Goal: Ask a question

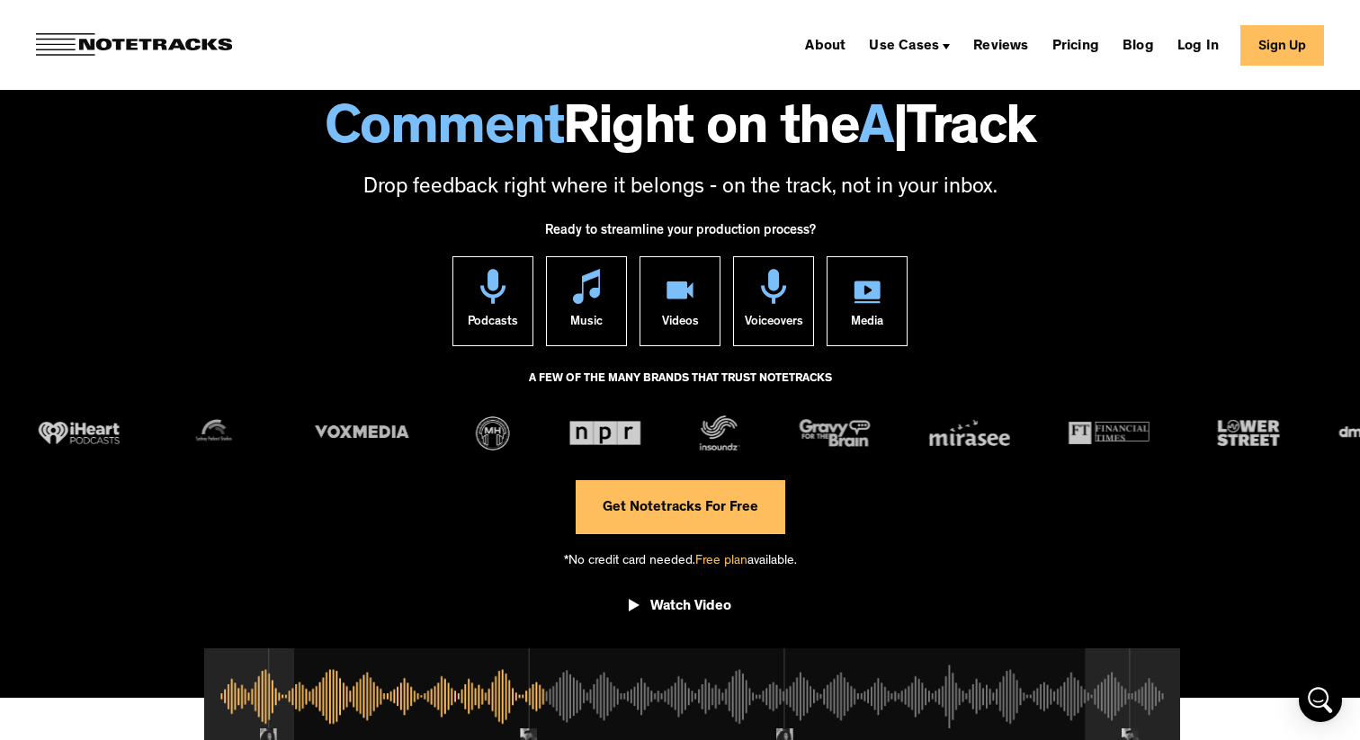
scroll to position [124, 0]
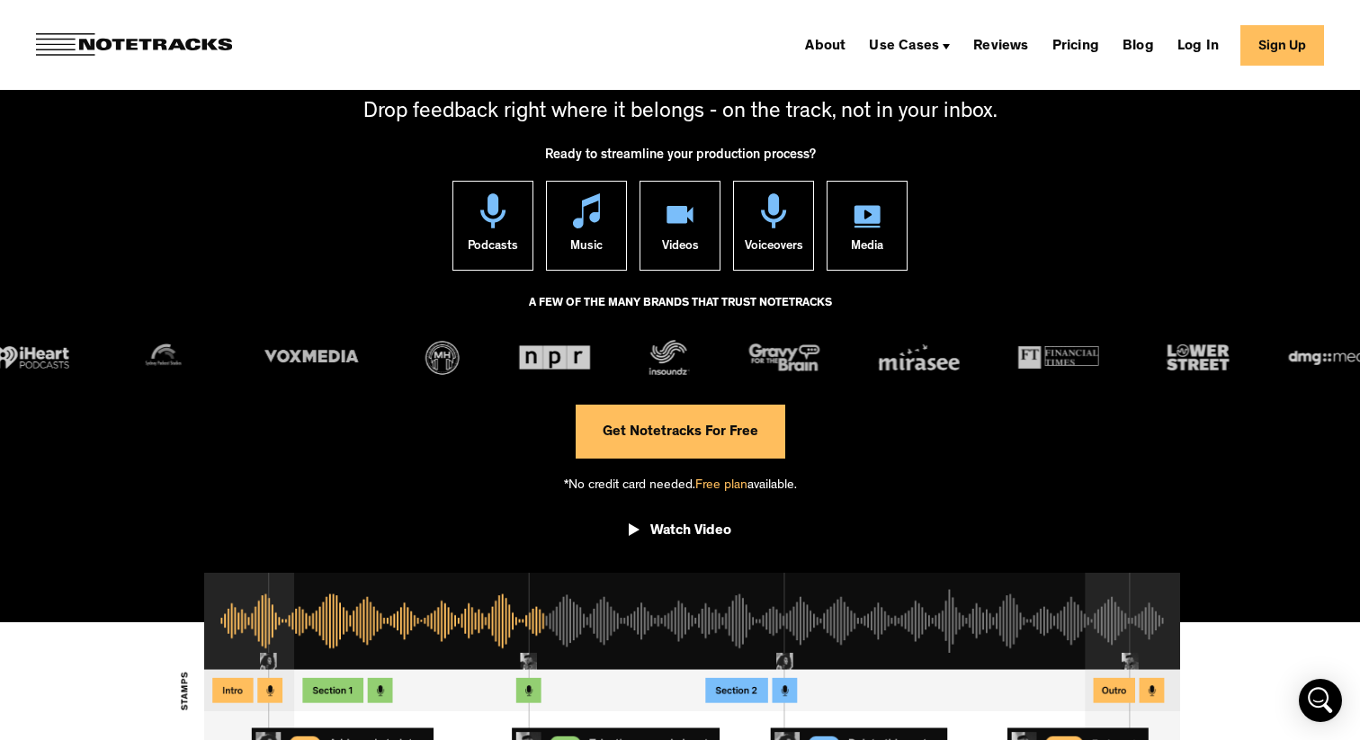
click at [717, 442] on link "Get Notetracks For Free" at bounding box center [681, 432] width 210 height 54
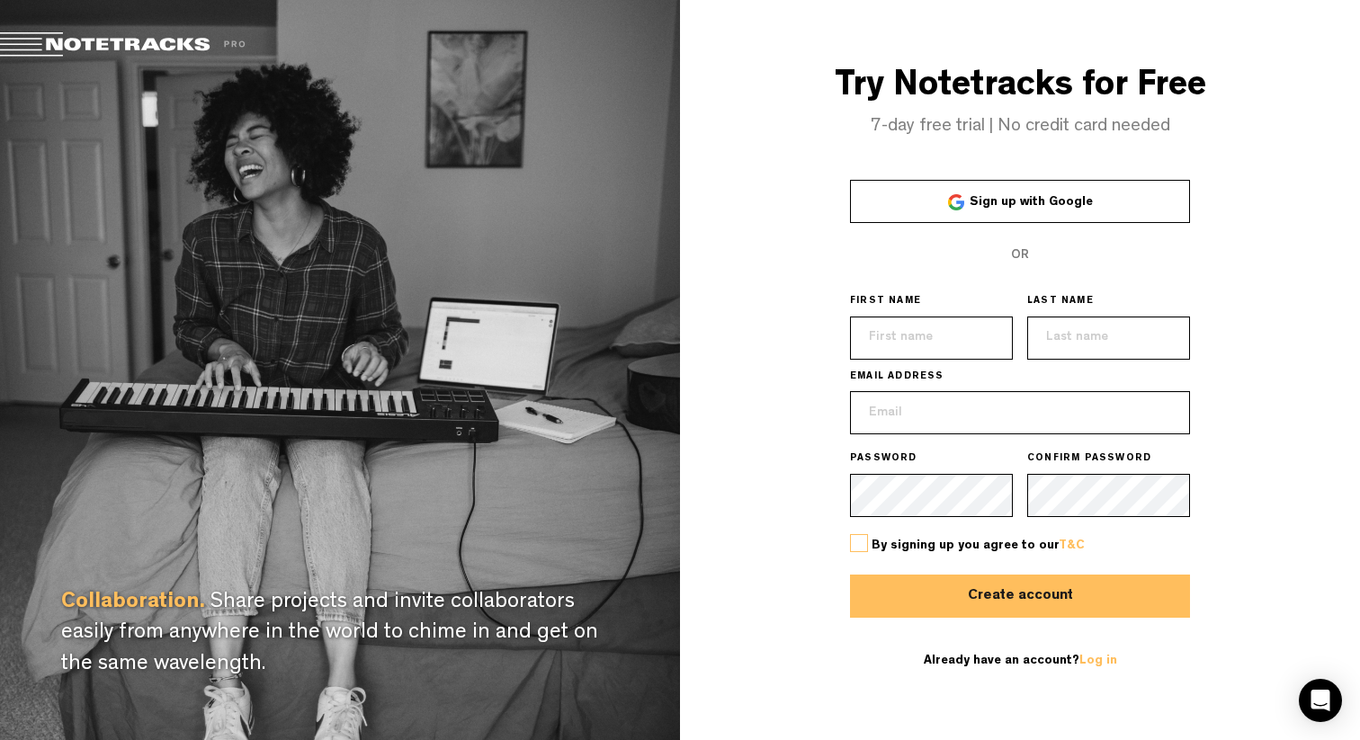
click at [1072, 210] on link "Sign up with Google" at bounding box center [1020, 201] width 340 height 43
click at [1058, 211] on link "Sign up with Google" at bounding box center [1020, 201] width 340 height 43
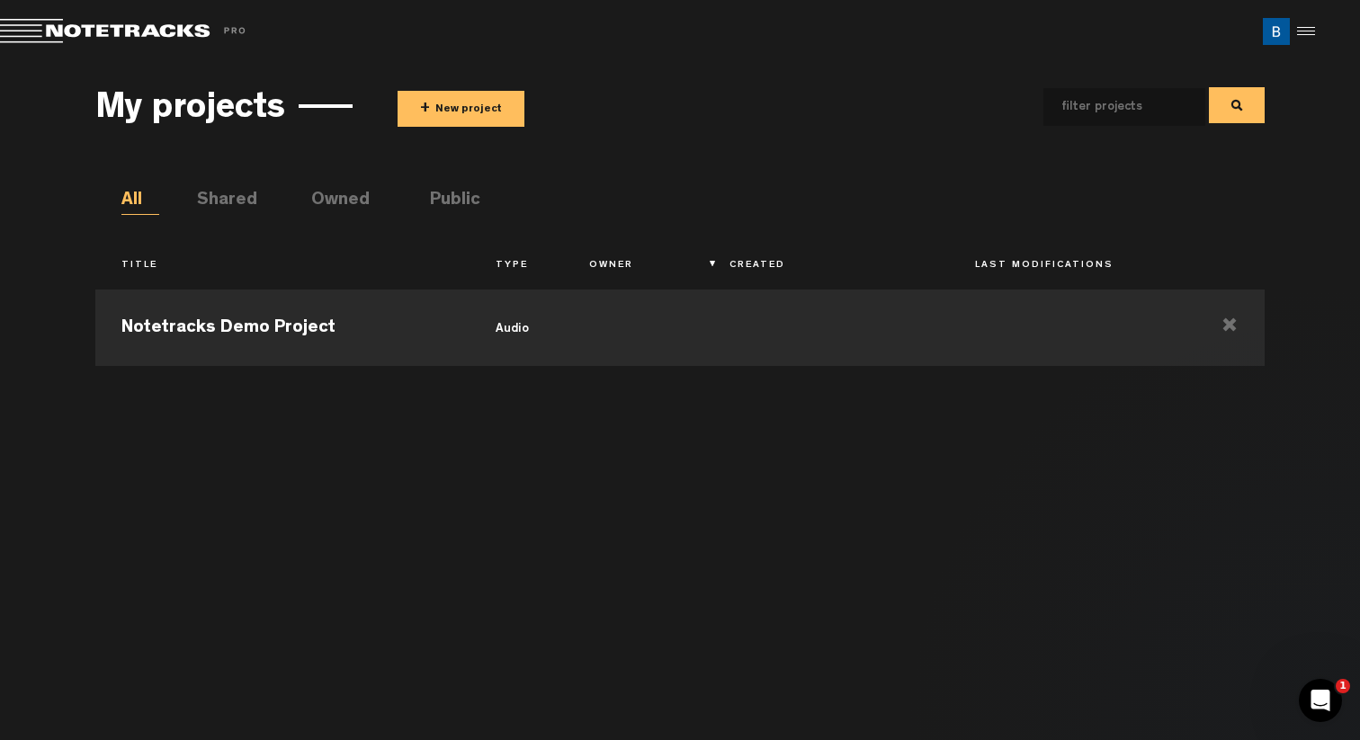
click at [478, 93] on button "+ New project" at bounding box center [461, 109] width 127 height 36
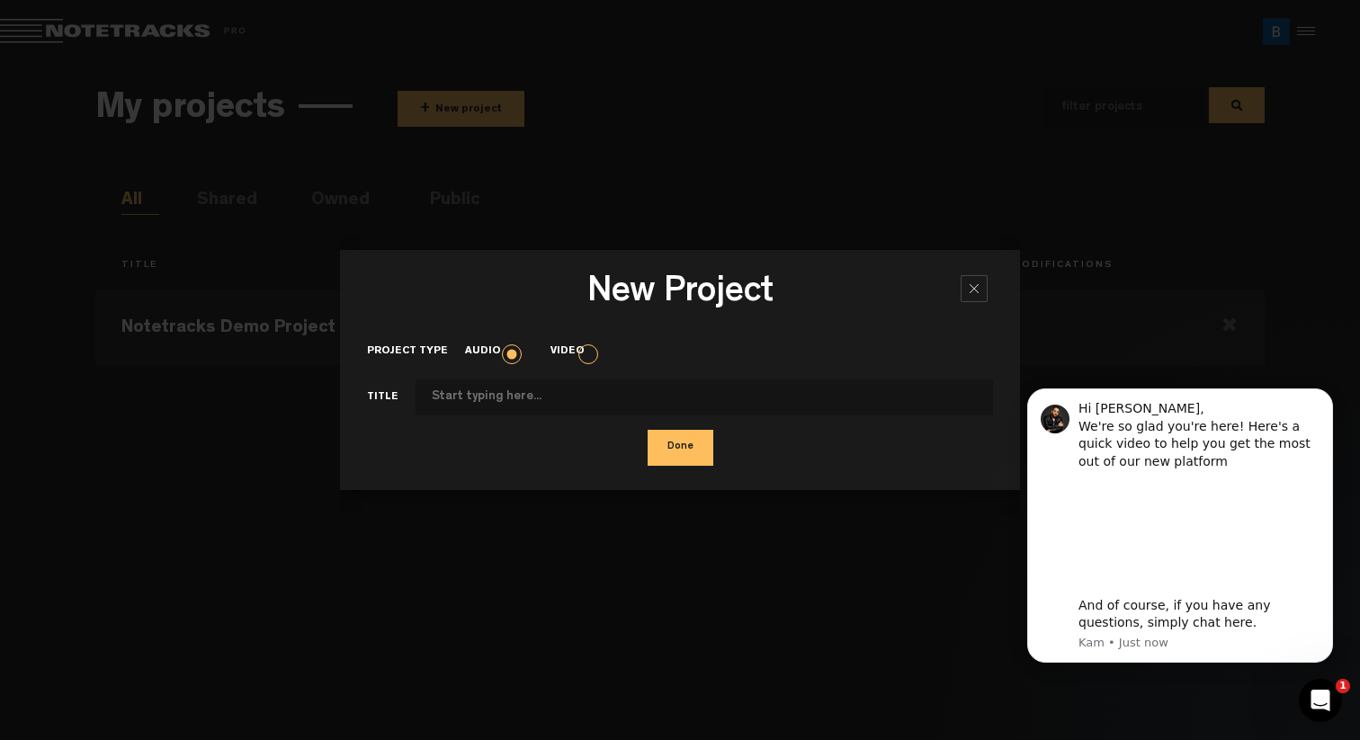
click at [511, 398] on input "Project type" at bounding box center [705, 398] width 578 height 36
type input "Sales Call"
click at [673, 442] on button "Done" at bounding box center [681, 448] width 66 height 36
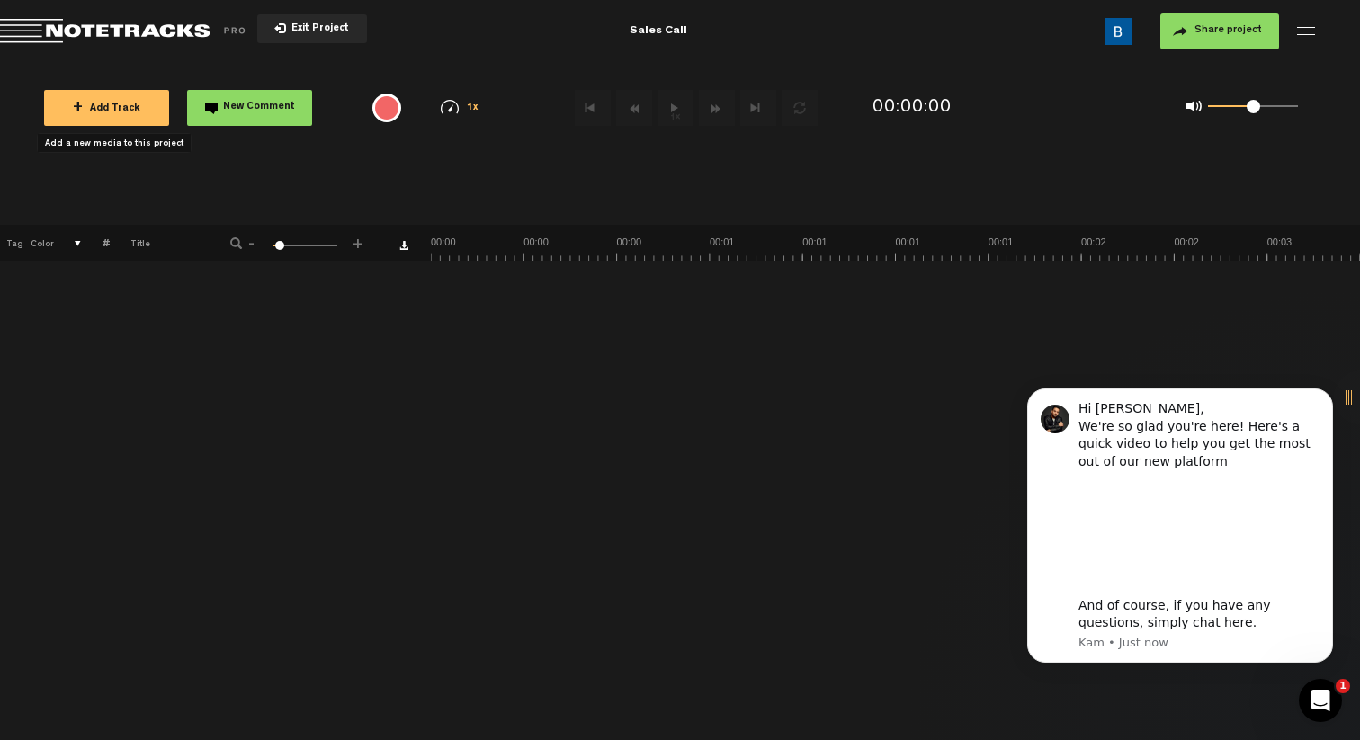
click at [128, 124] on button "+ Add Track" at bounding box center [106, 108] width 125 height 36
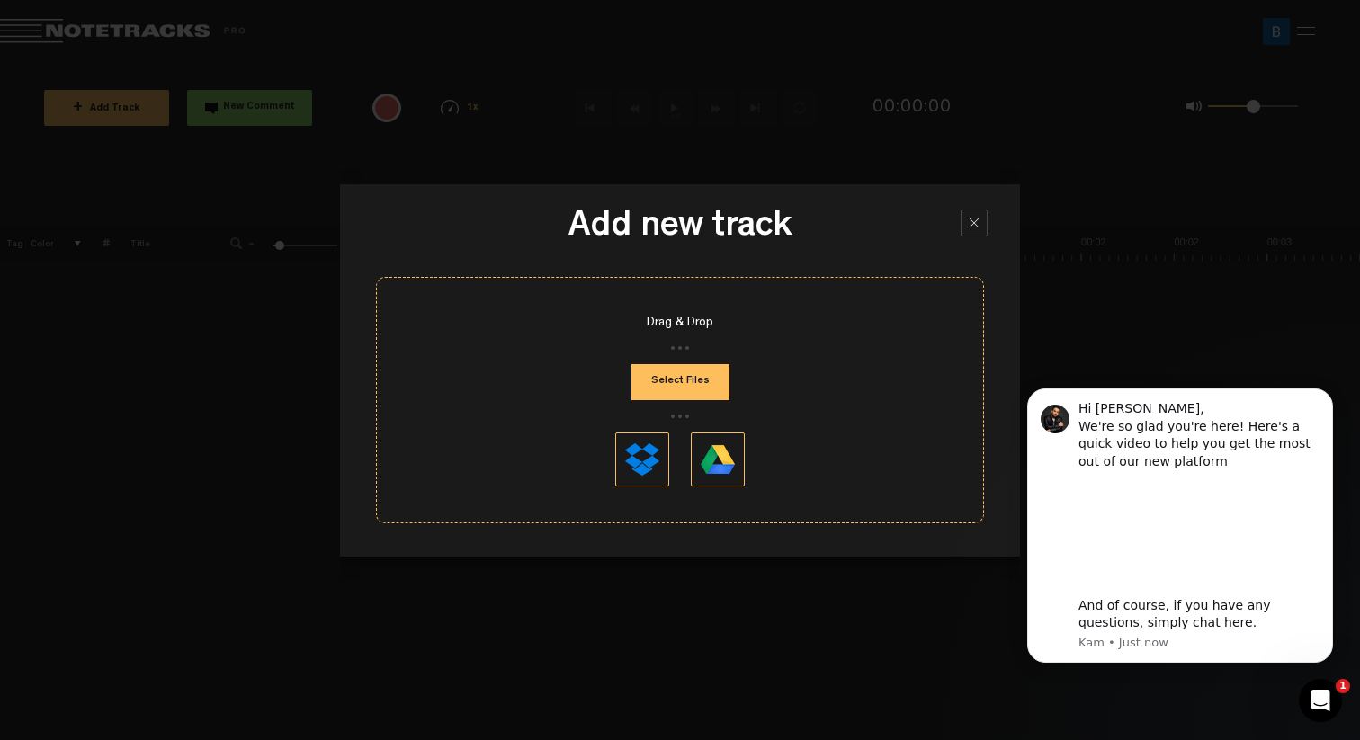
click at [682, 388] on button "Select Files" at bounding box center [681, 382] width 98 height 36
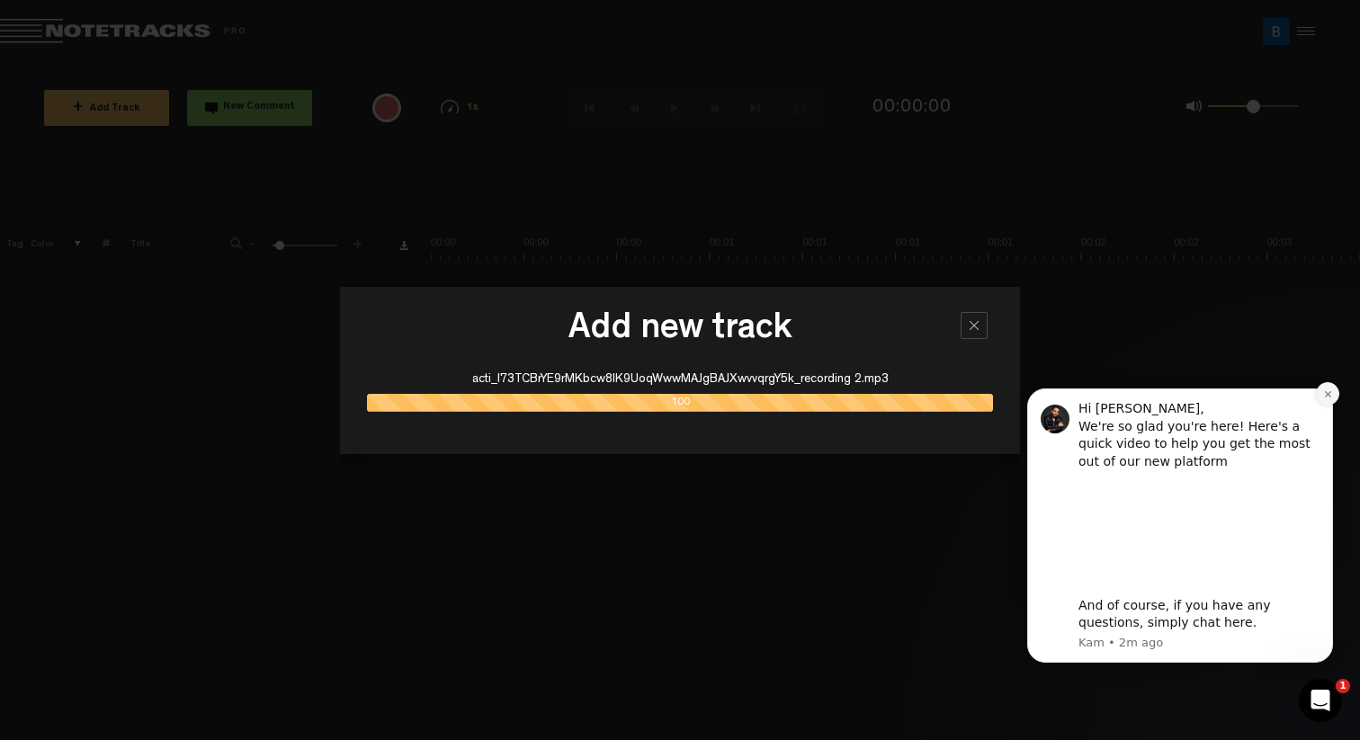
click at [1332, 394] on icon "Dismiss notification" at bounding box center [1328, 395] width 10 height 10
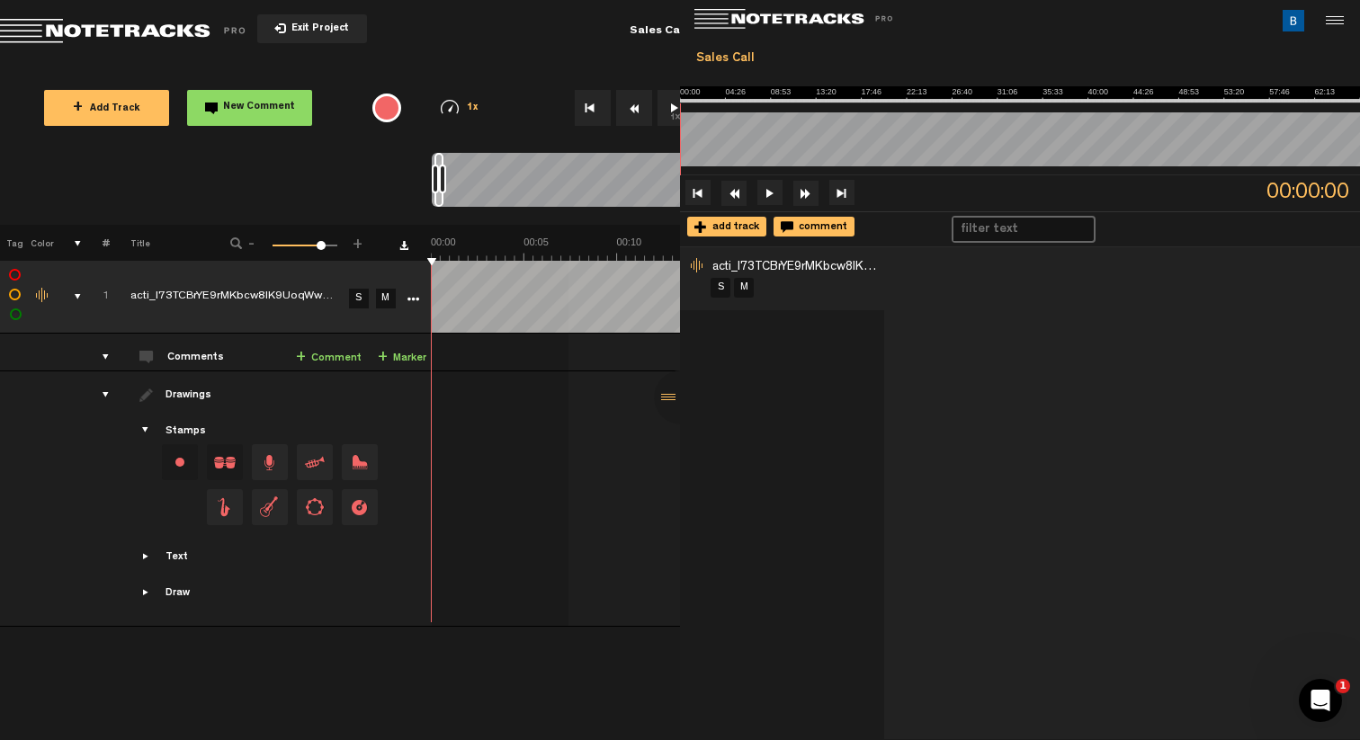
drag, startPoint x: 680, startPoint y: 304, endPoint x: 1015, endPoint y: 388, distance: 345.0
click at [1015, 388] on div "acti_l73TCBrYE9rMKbcw8IK9UoqWwwMAJgBAJXwvvqrgY5k_recording 2 S M" at bounding box center [1020, 493] width 680 height 493
click at [333, 354] on link "+ Comment" at bounding box center [328, 358] width 66 height 21
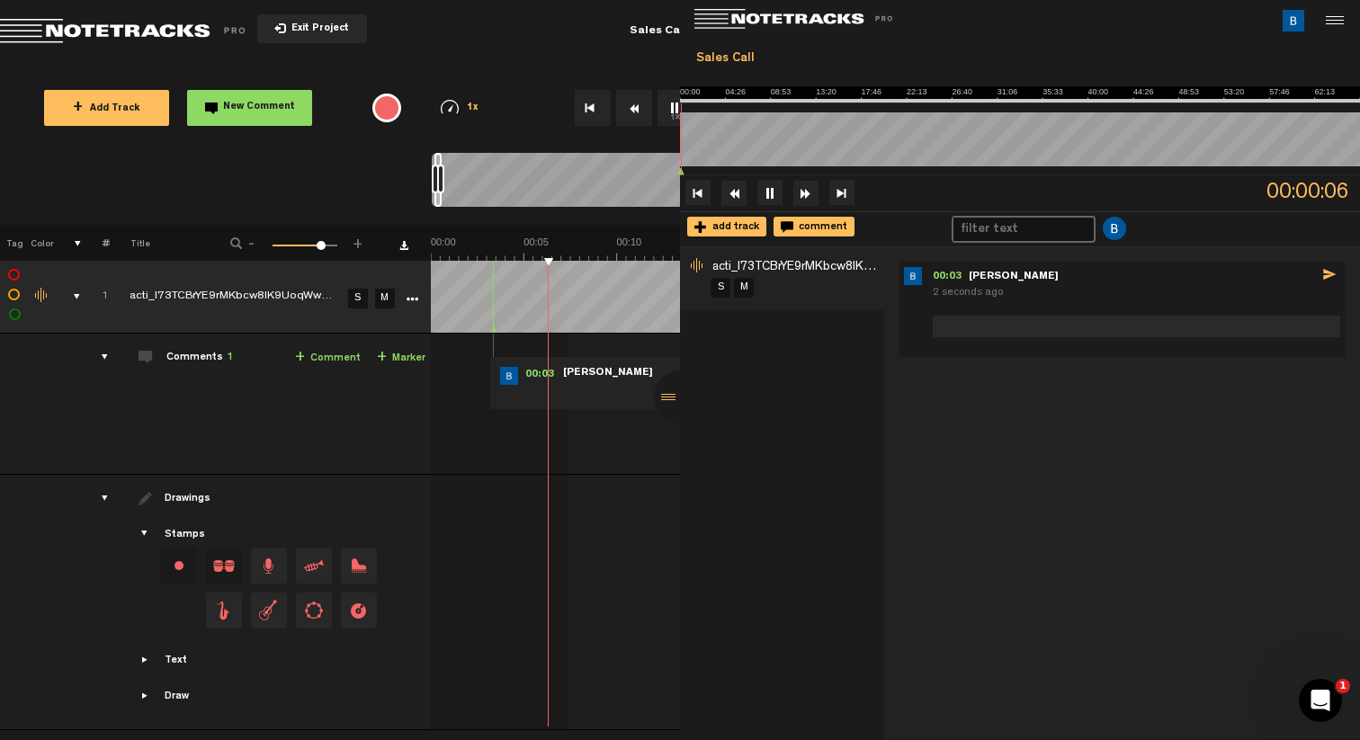
click at [561, 444] on div "00:03 - NaN:NaN • Ben F: "" [PERSON_NAME]" at bounding box center [897, 411] width 927 height 126
click at [948, 516] on div "00:03 - NaN:NaN Ben F 5 seconds ago" at bounding box center [1122, 493] width 476 height 492
click at [1340, 26] on div at bounding box center [1332, 20] width 27 height 27
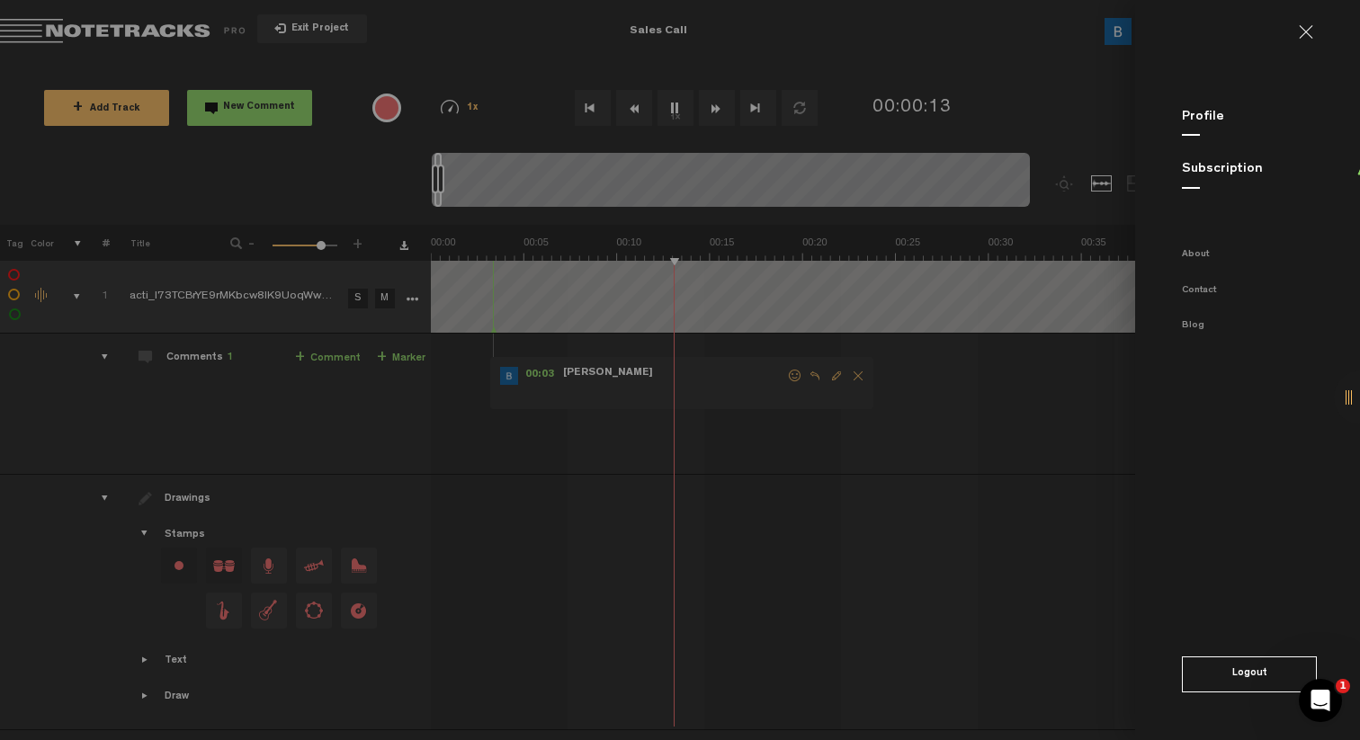
click at [1041, 391] on md-backdrop at bounding box center [680, 370] width 1360 height 740
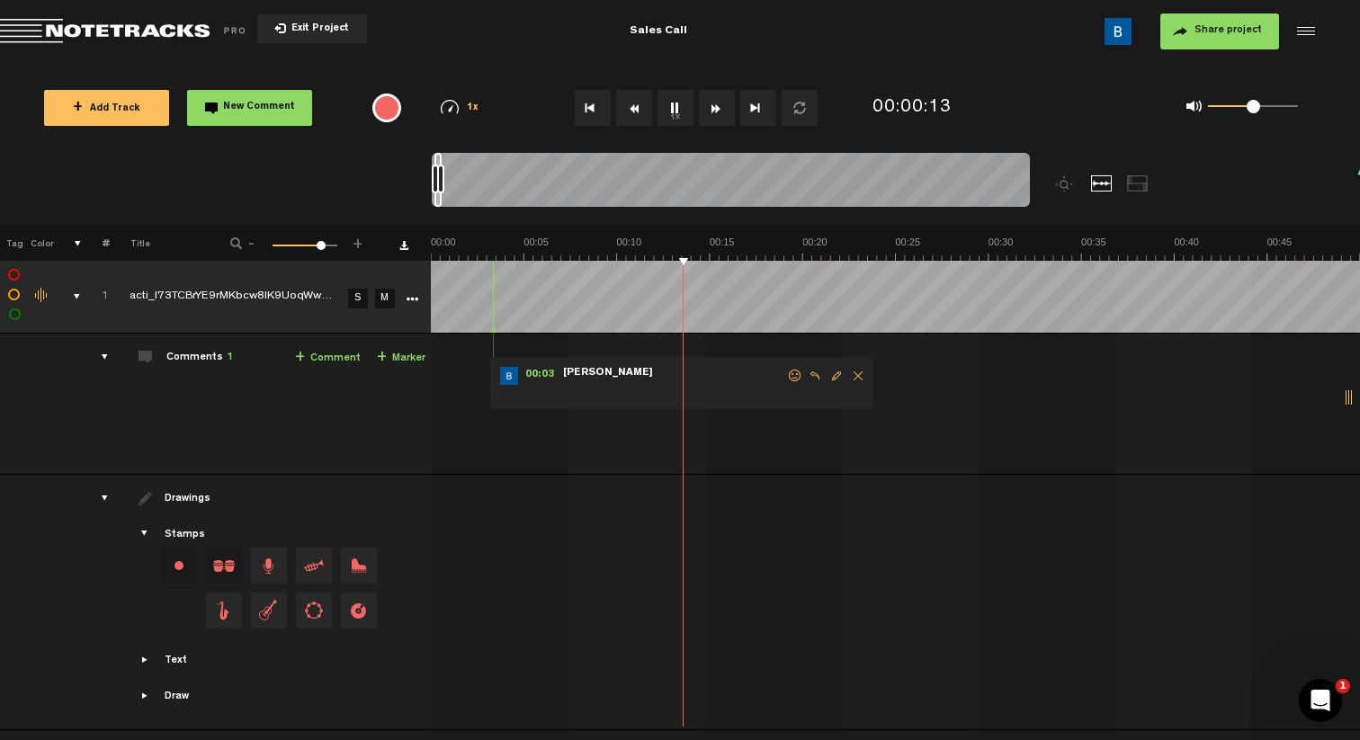
scroll to position [0, 680]
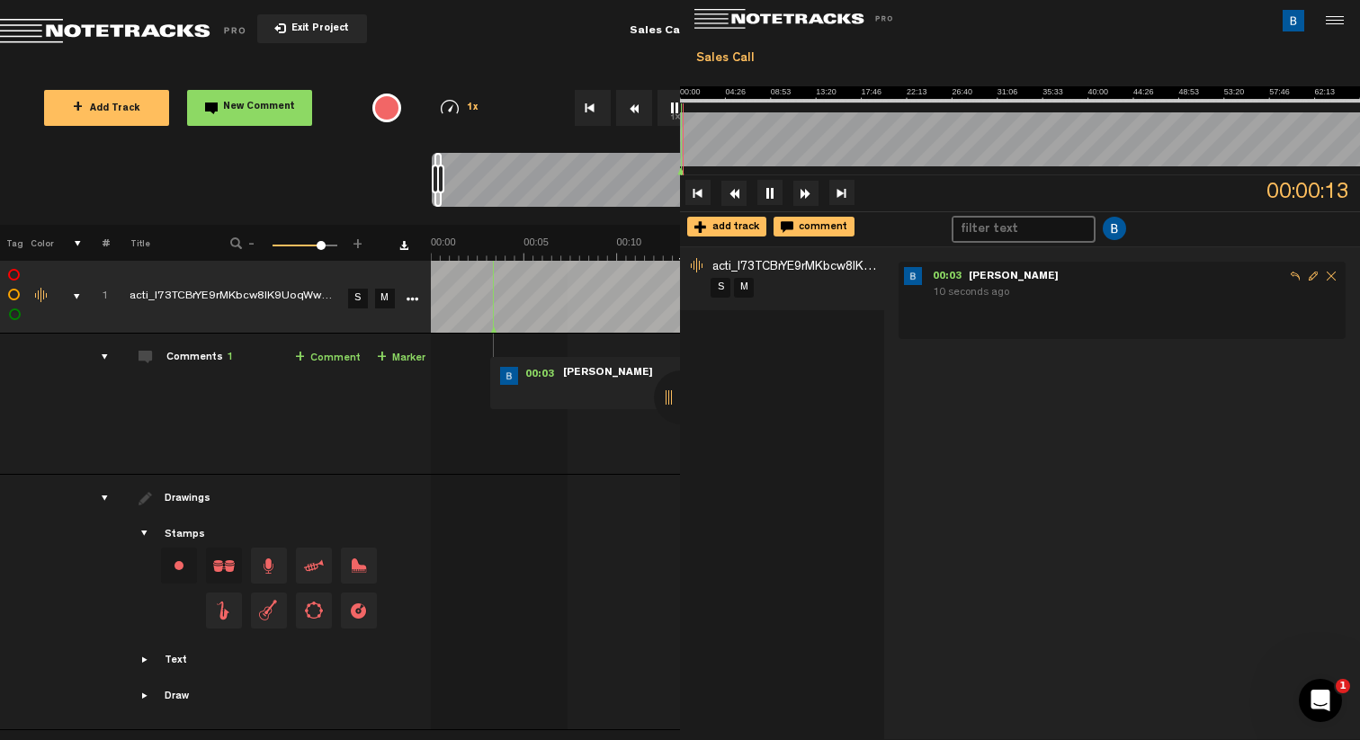
click at [928, 288] on nt-track-comment-vertical "00:03 - NaN:NaN Ben F 10 seconds ago" at bounding box center [1122, 293] width 436 height 52
drag, startPoint x: 139, startPoint y: 308, endPoint x: 58, endPoint y: 315, distance: 82.2
click at [58, 315] on tr "1 completed acti_l73TCBrYE9rMKbcw8IK9UoqWwwMAJgBAJXwvvqrgY5k_recording 2 S M Ex…" at bounding box center [679, 297] width 1361 height 73
click at [384, 108] on div "{{ tooltip_message }}" at bounding box center [386, 108] width 29 height 29
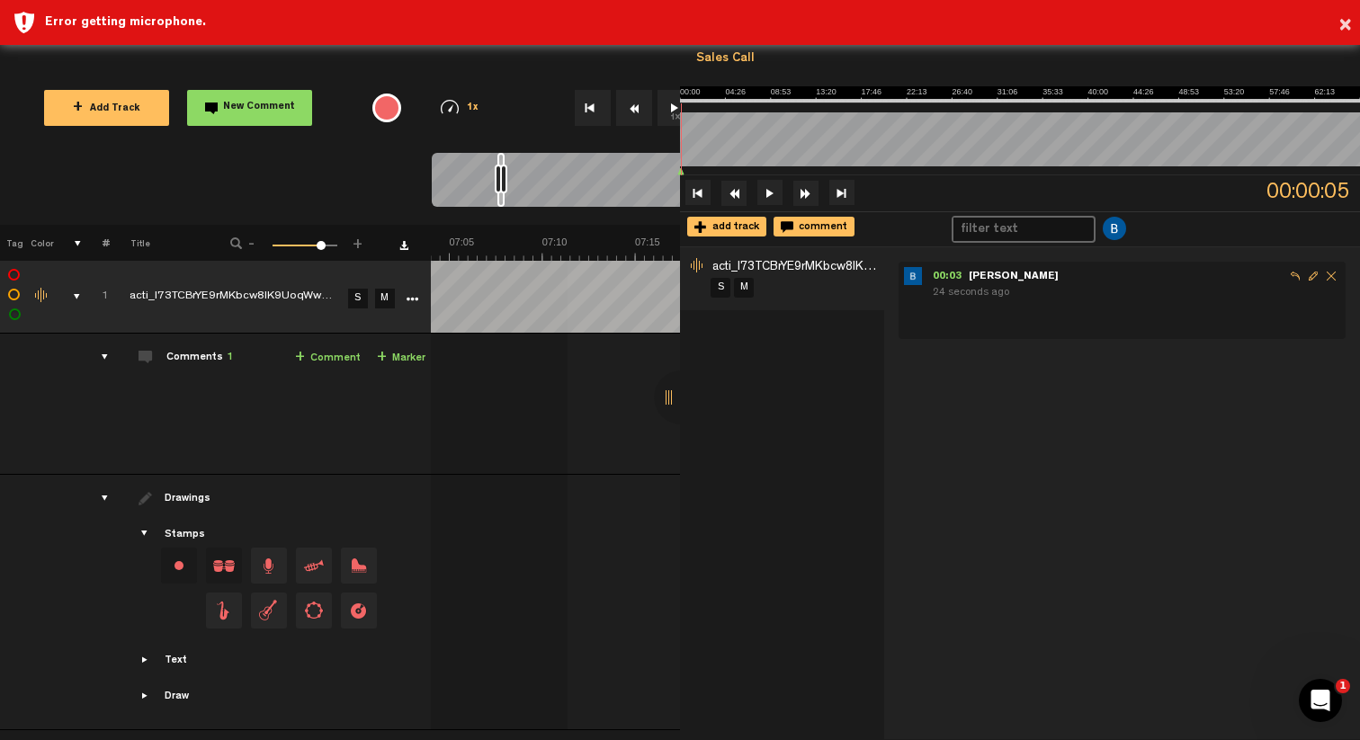
scroll to position [0, 8637]
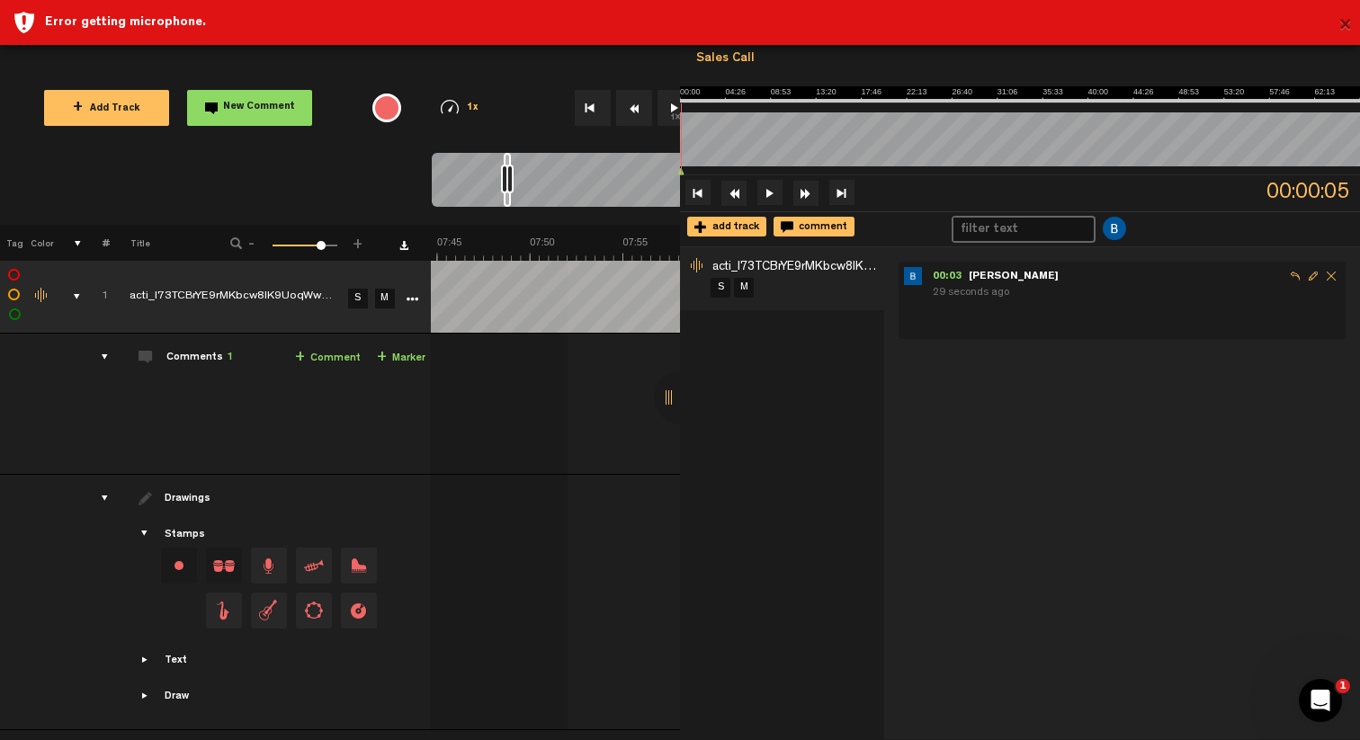
click at [1341, 18] on button "×" at bounding box center [1345, 26] width 13 height 36
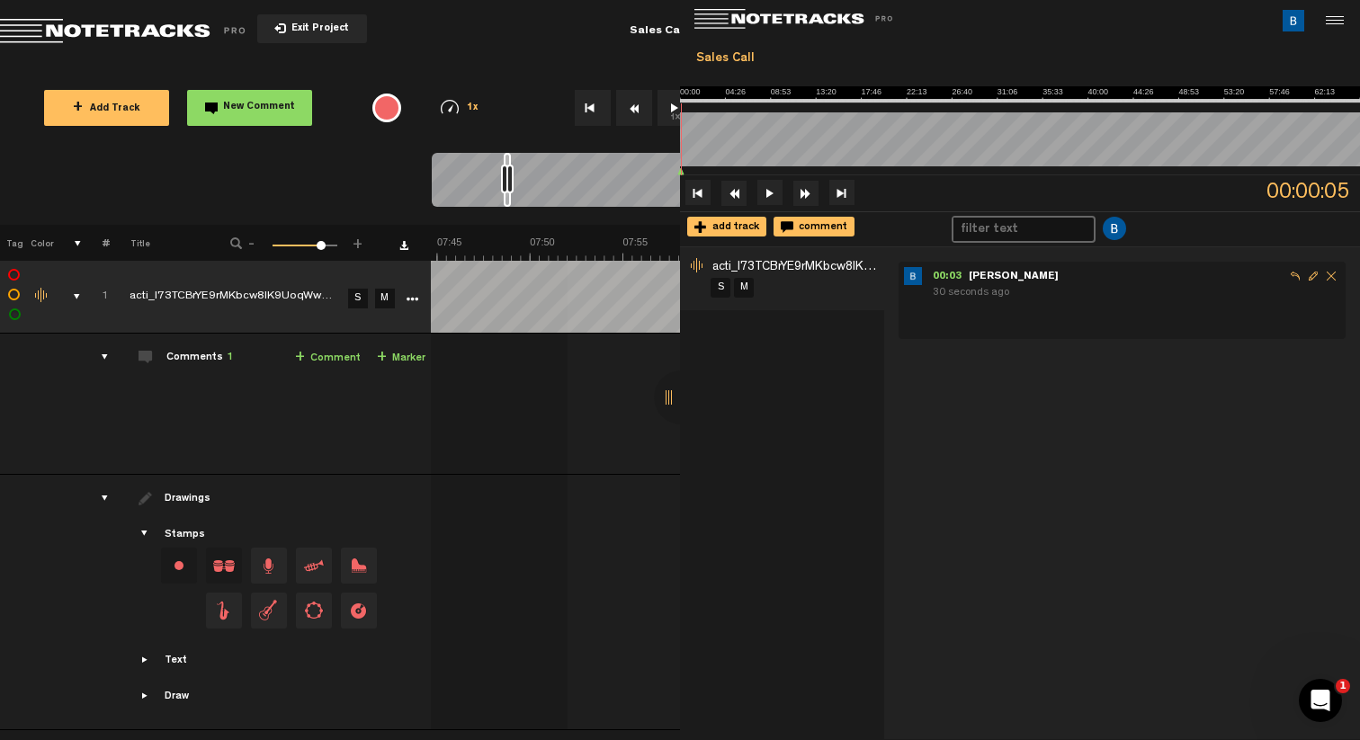
click at [1333, 19] on div at bounding box center [1332, 20] width 27 height 27
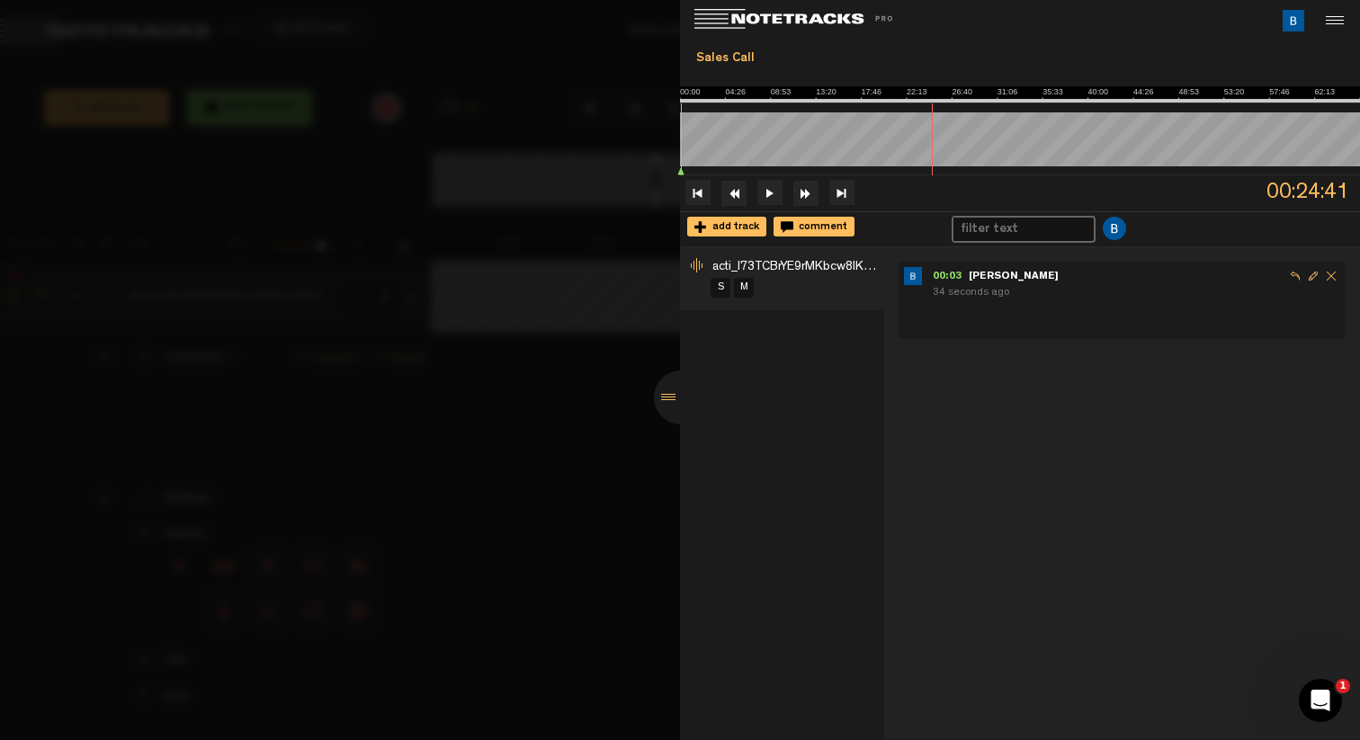
scroll to position [0, 27165]
click at [450, 379] on div at bounding box center [680, 370] width 1360 height 740
click at [675, 405] on div at bounding box center [681, 398] width 54 height 54
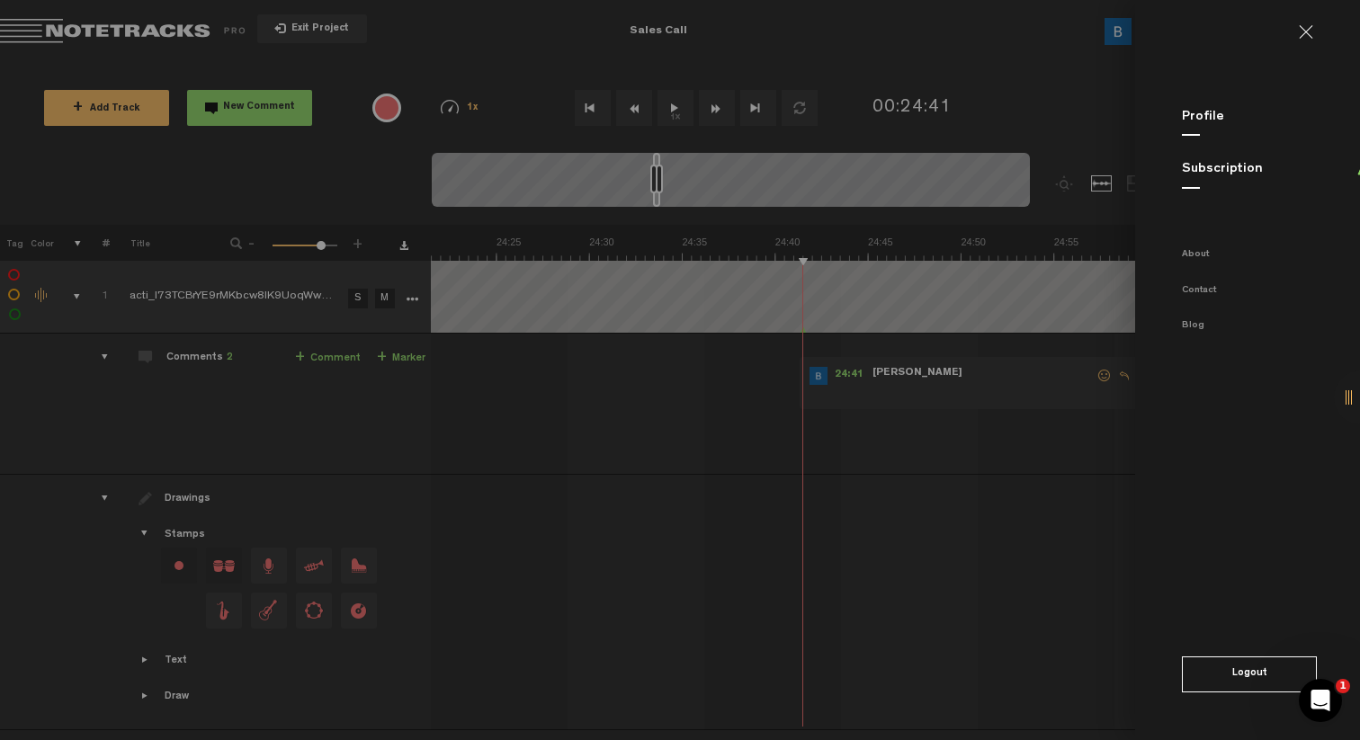
click at [1311, 31] on link at bounding box center [1313, 32] width 29 height 14
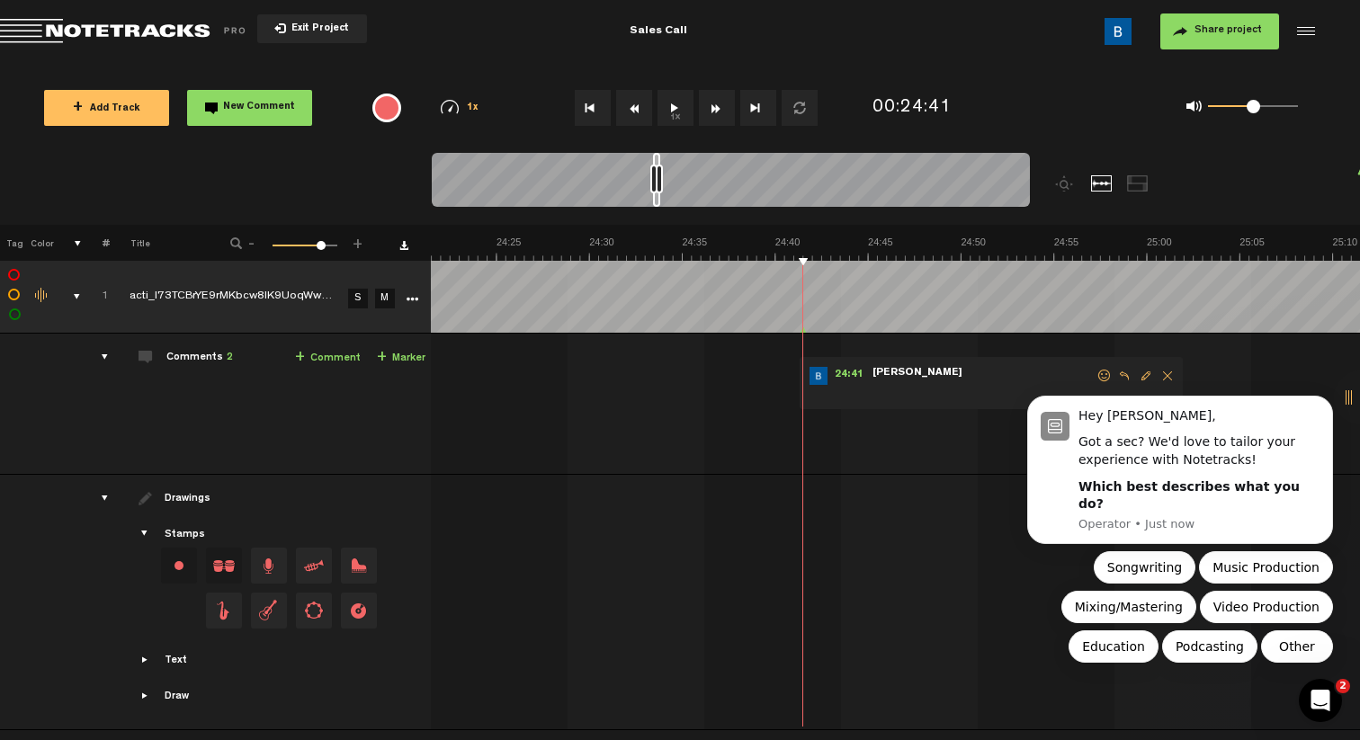
scroll to position [0, 0]
click at [406, 293] on icon "More" at bounding box center [412, 299] width 13 height 13
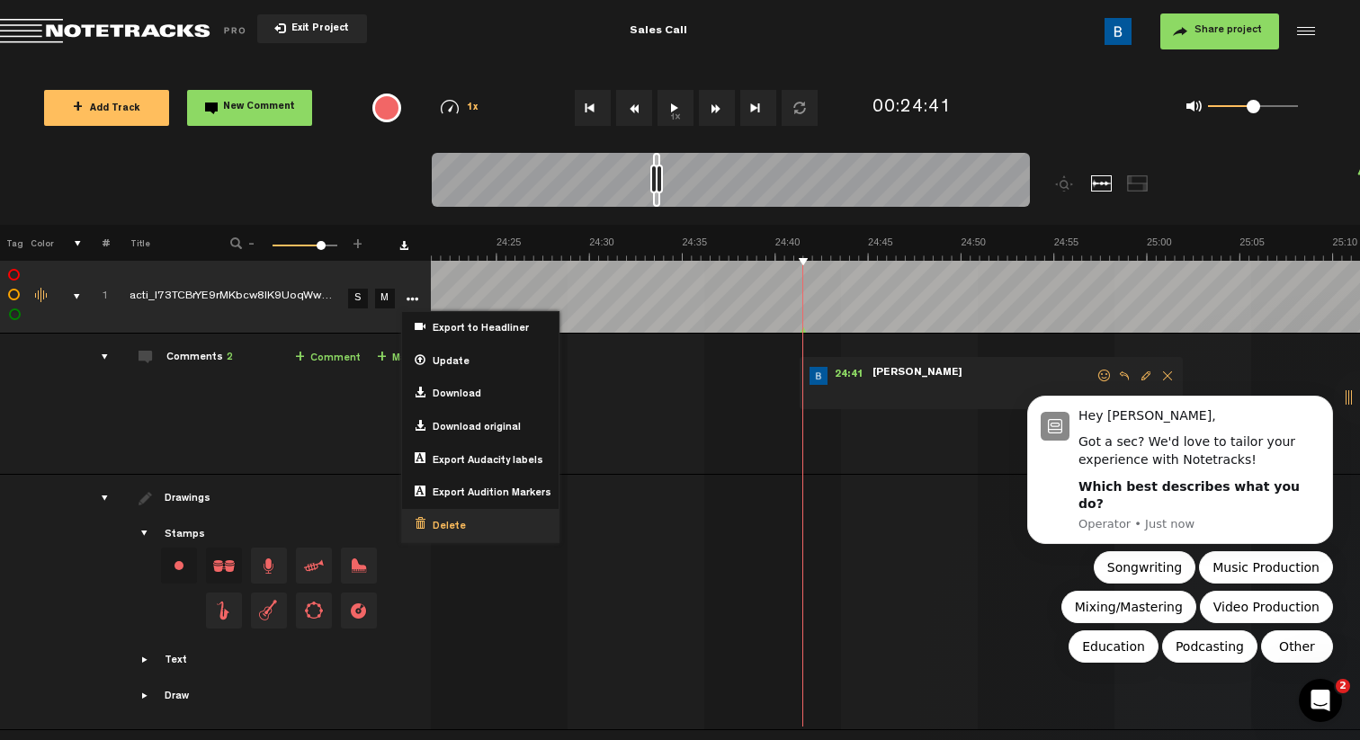
click at [471, 521] on div "Delete" at bounding box center [480, 525] width 157 height 33
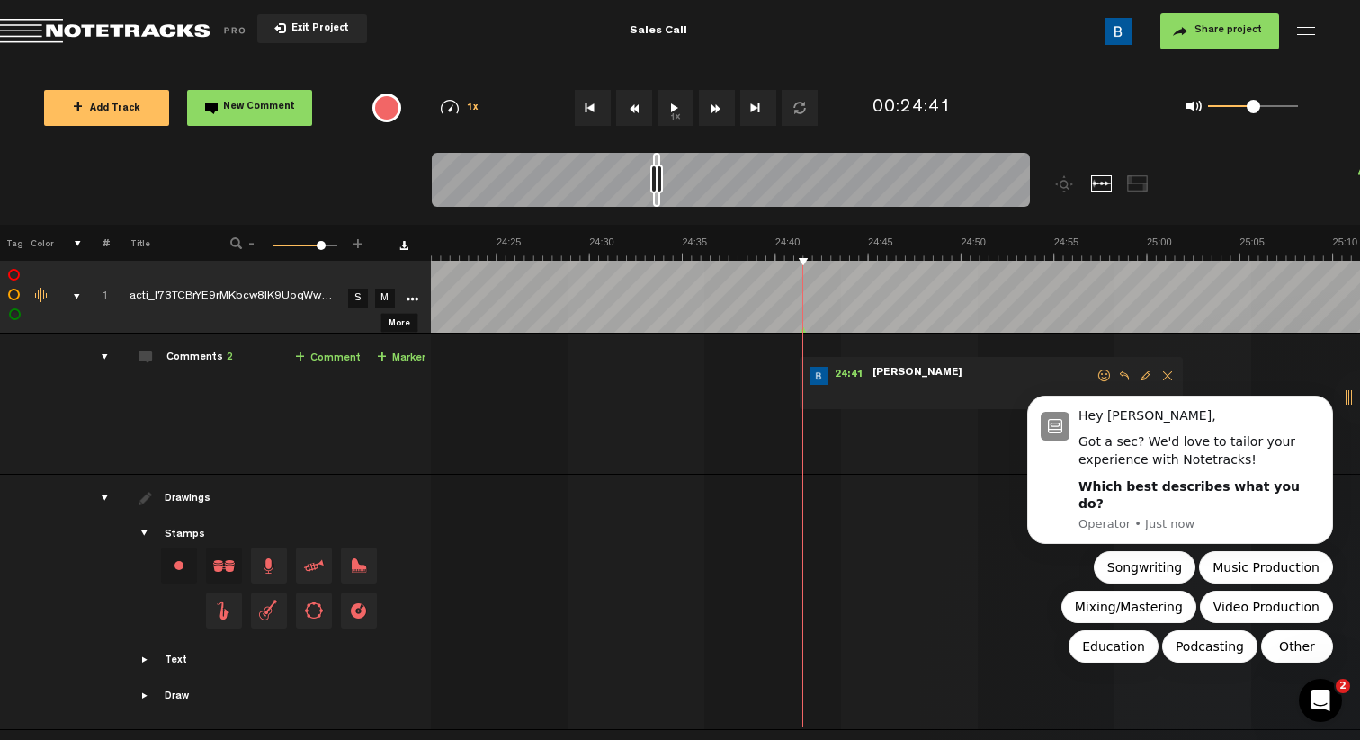
click at [406, 297] on icon "More" at bounding box center [412, 299] width 13 height 13
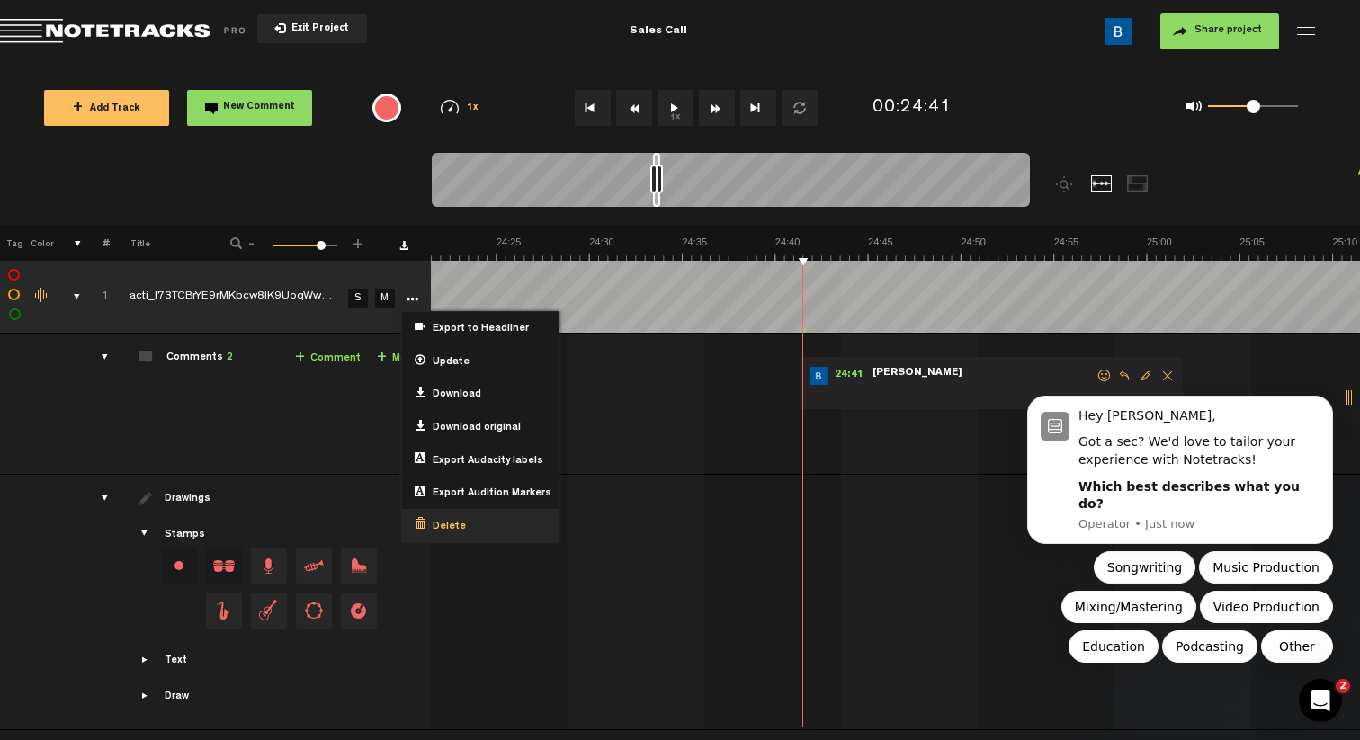
click at [430, 524] on span "Delete" at bounding box center [446, 527] width 40 height 15
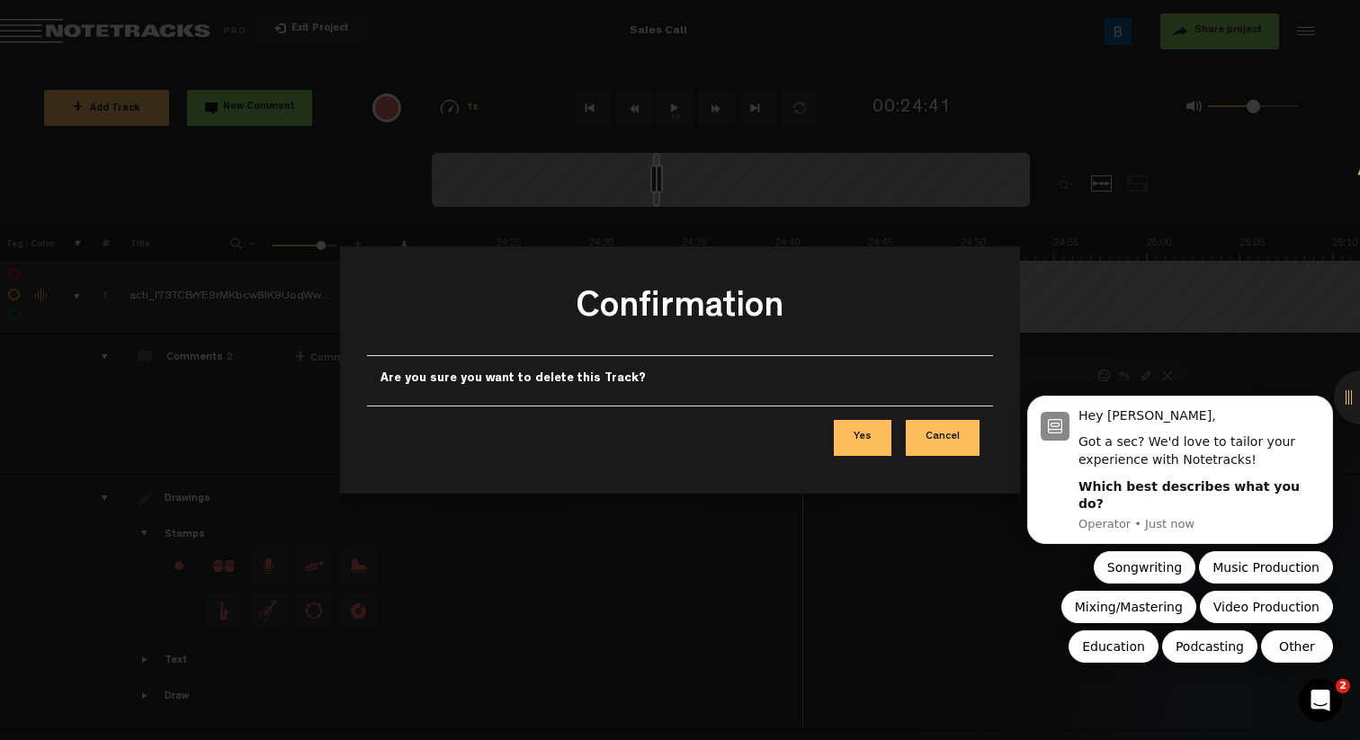
click at [872, 446] on button "Yes" at bounding box center [863, 438] width 58 height 36
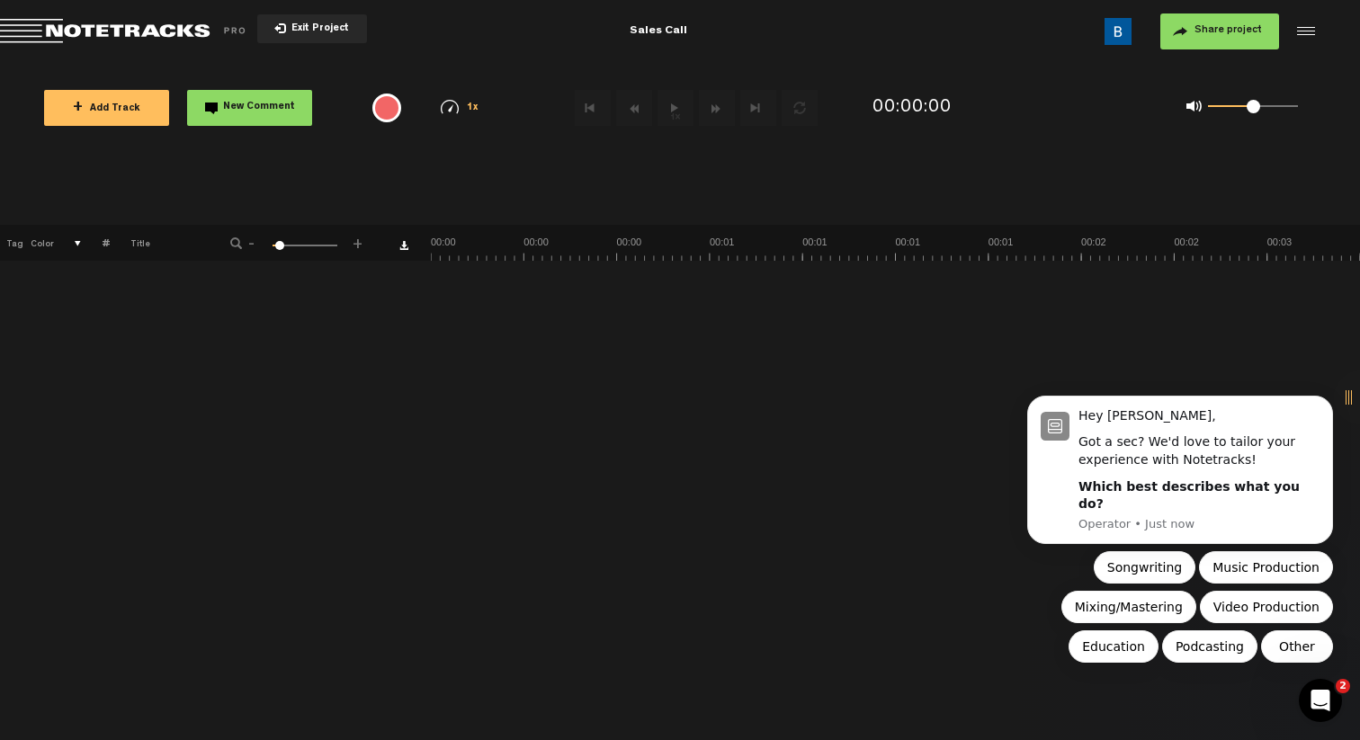
click at [1305, 35] on div at bounding box center [1303, 31] width 27 height 27
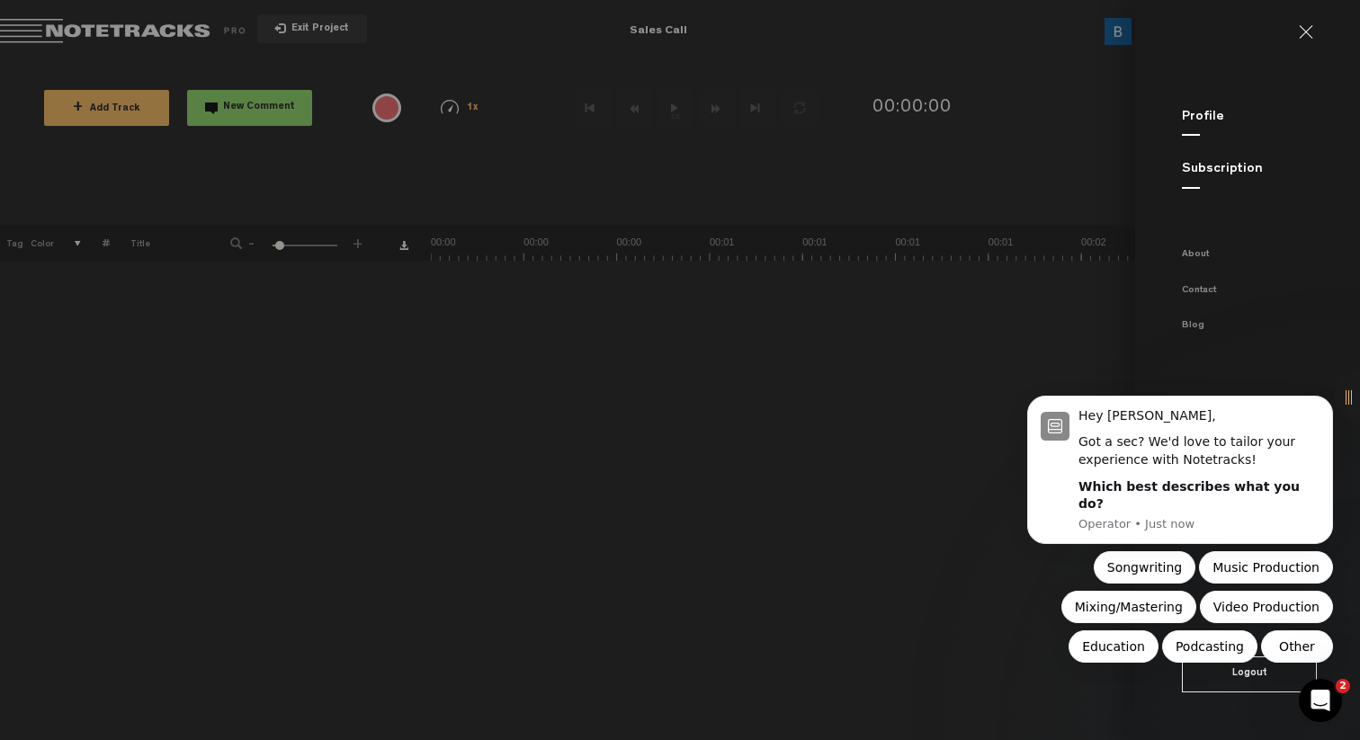
click at [1129, 62] on md-backdrop at bounding box center [680, 370] width 1360 height 740
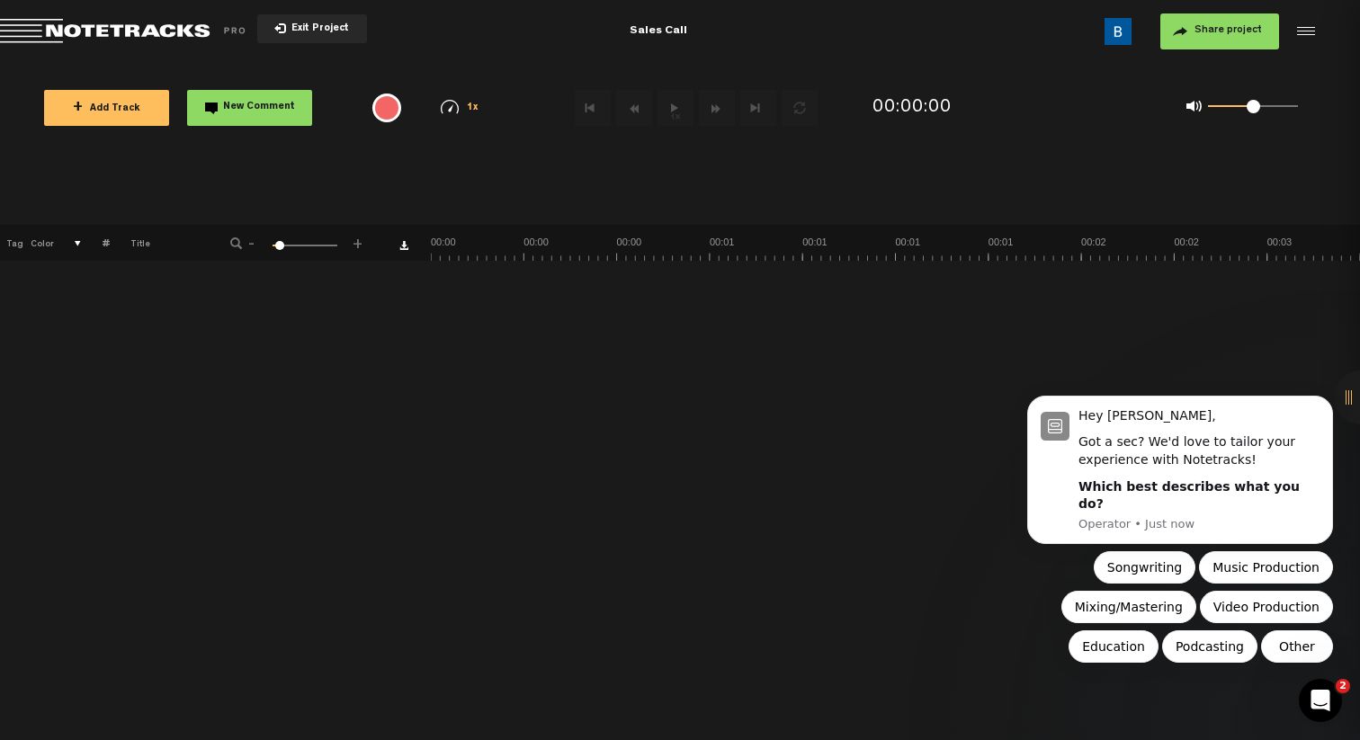
click at [1120, 36] on img at bounding box center [1118, 31] width 27 height 27
click at [1118, 25] on img at bounding box center [1118, 31] width 27 height 27
click at [1314, 26] on div at bounding box center [1303, 31] width 27 height 27
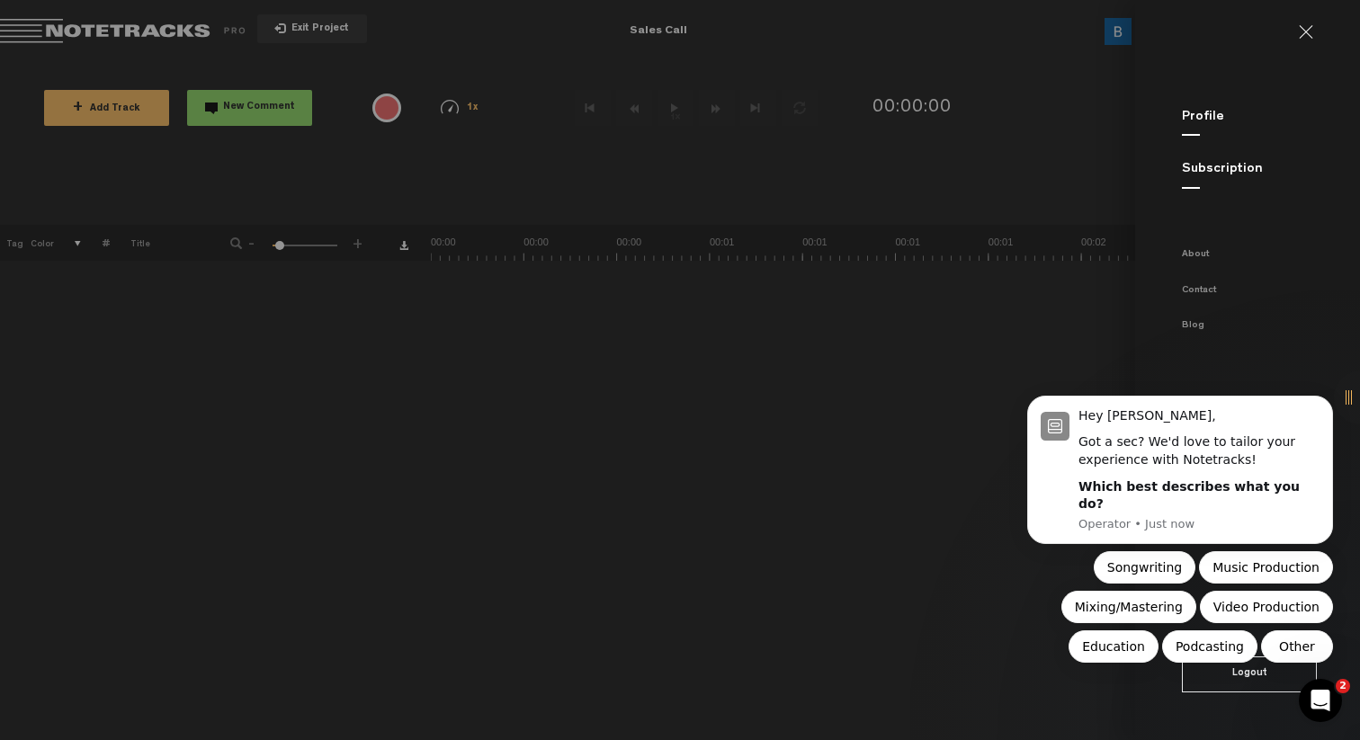
click at [1206, 125] on div "Profile" at bounding box center [1271, 117] width 178 height 19
click at [1195, 114] on link "Profile" at bounding box center [1203, 117] width 42 height 13
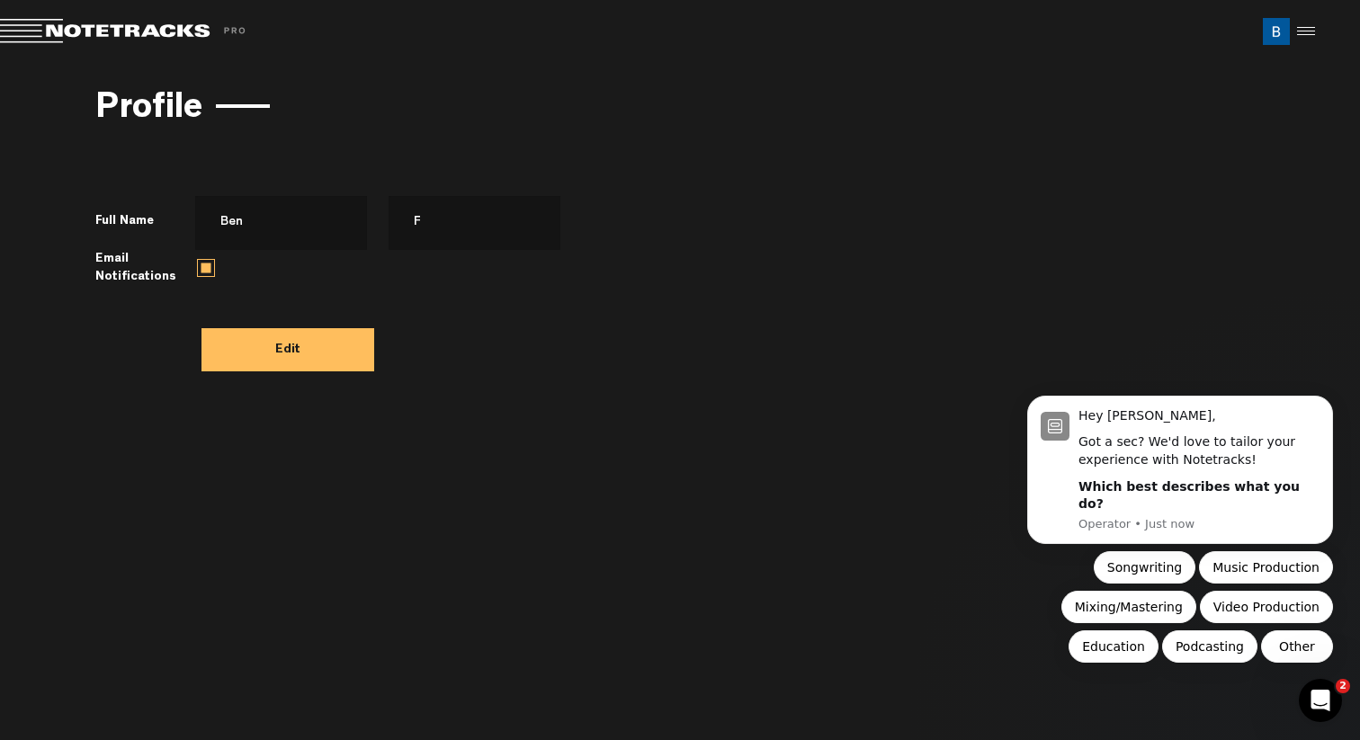
click at [269, 361] on button "Edit" at bounding box center [288, 349] width 173 height 43
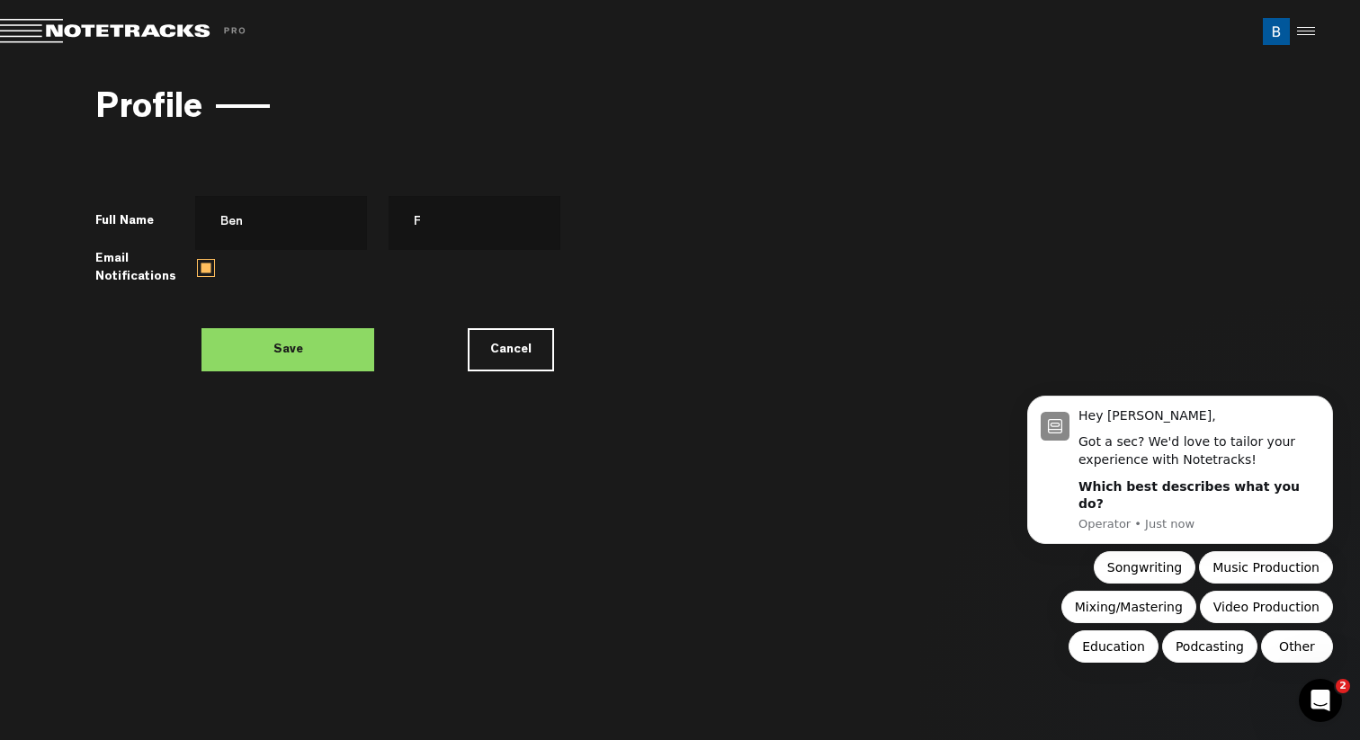
click at [173, 121] on h3 "Profile" at bounding box center [148, 111] width 107 height 40
click at [479, 341] on button "Cancel" at bounding box center [511, 349] width 86 height 43
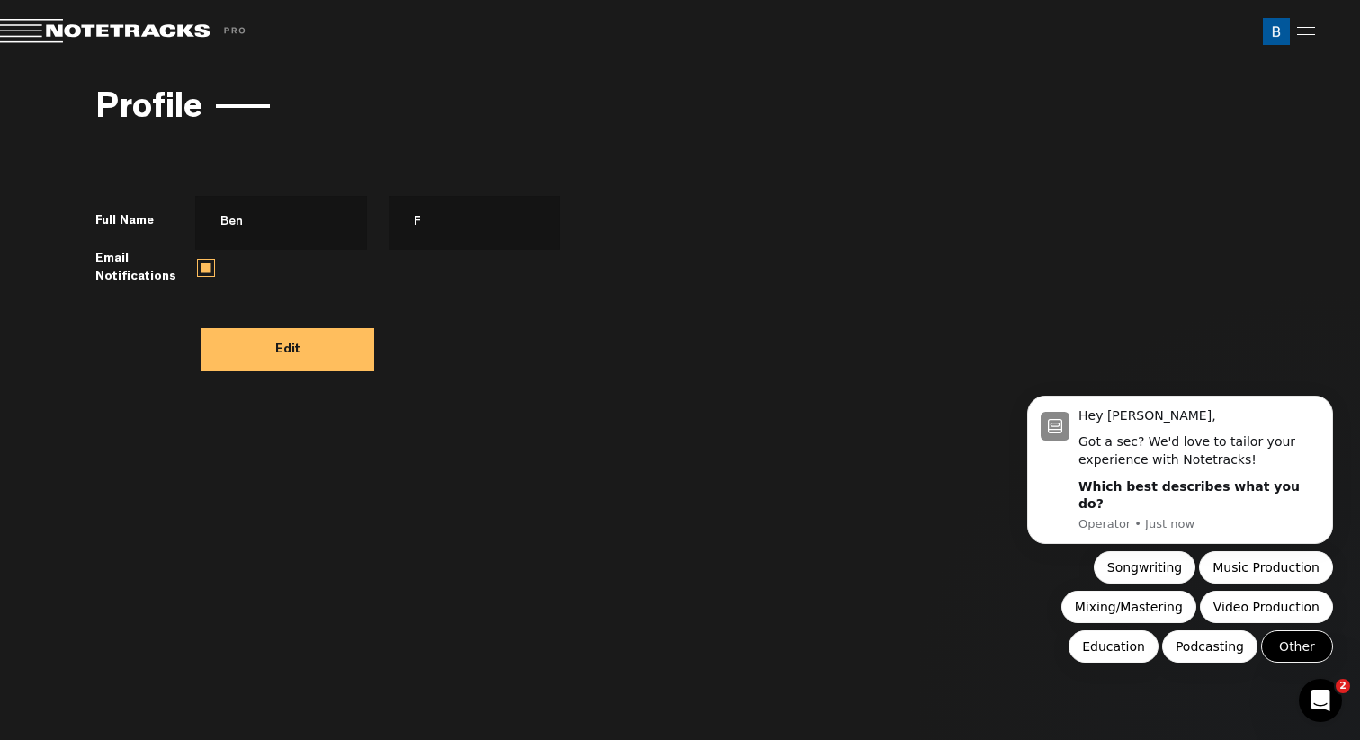
click at [1314, 641] on button "Other" at bounding box center [1297, 647] width 72 height 32
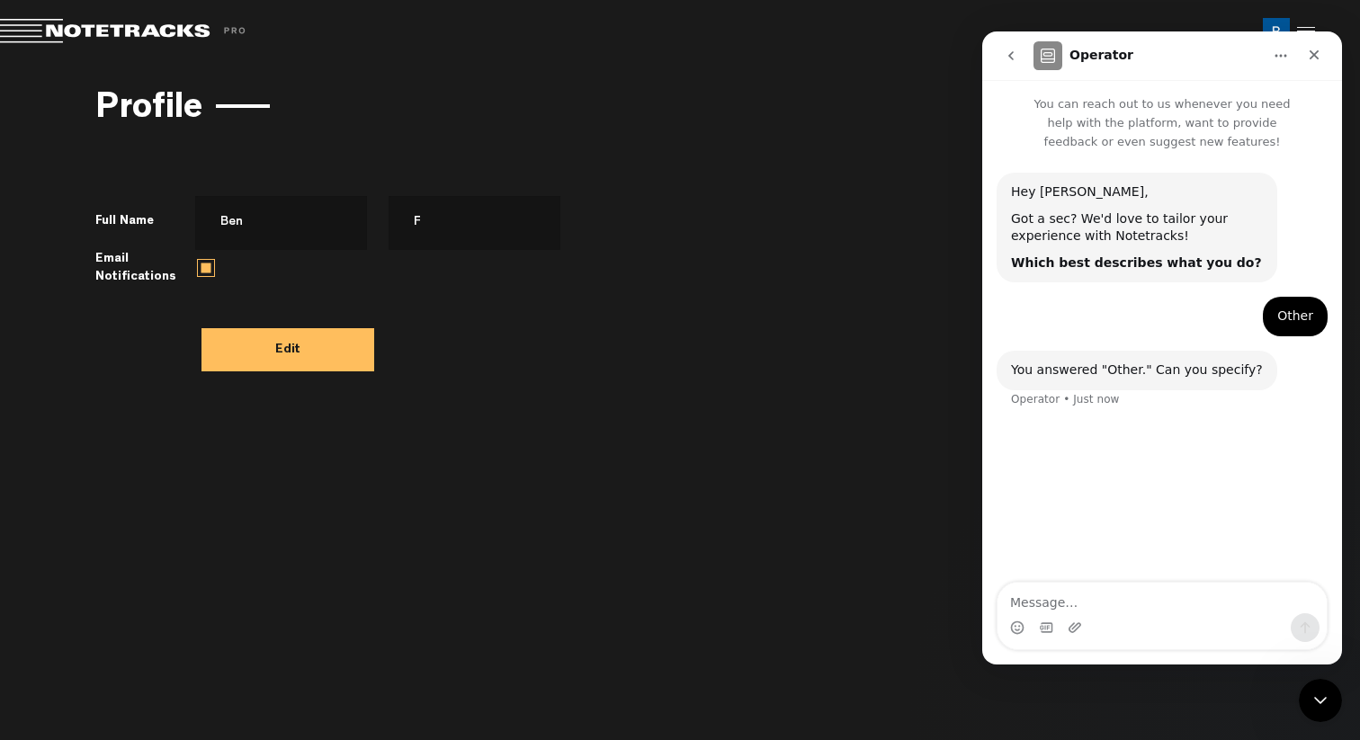
click at [1123, 599] on textarea "Message…" at bounding box center [1162, 598] width 329 height 31
type textarea "W"
type textarea "how can i delate my account?"
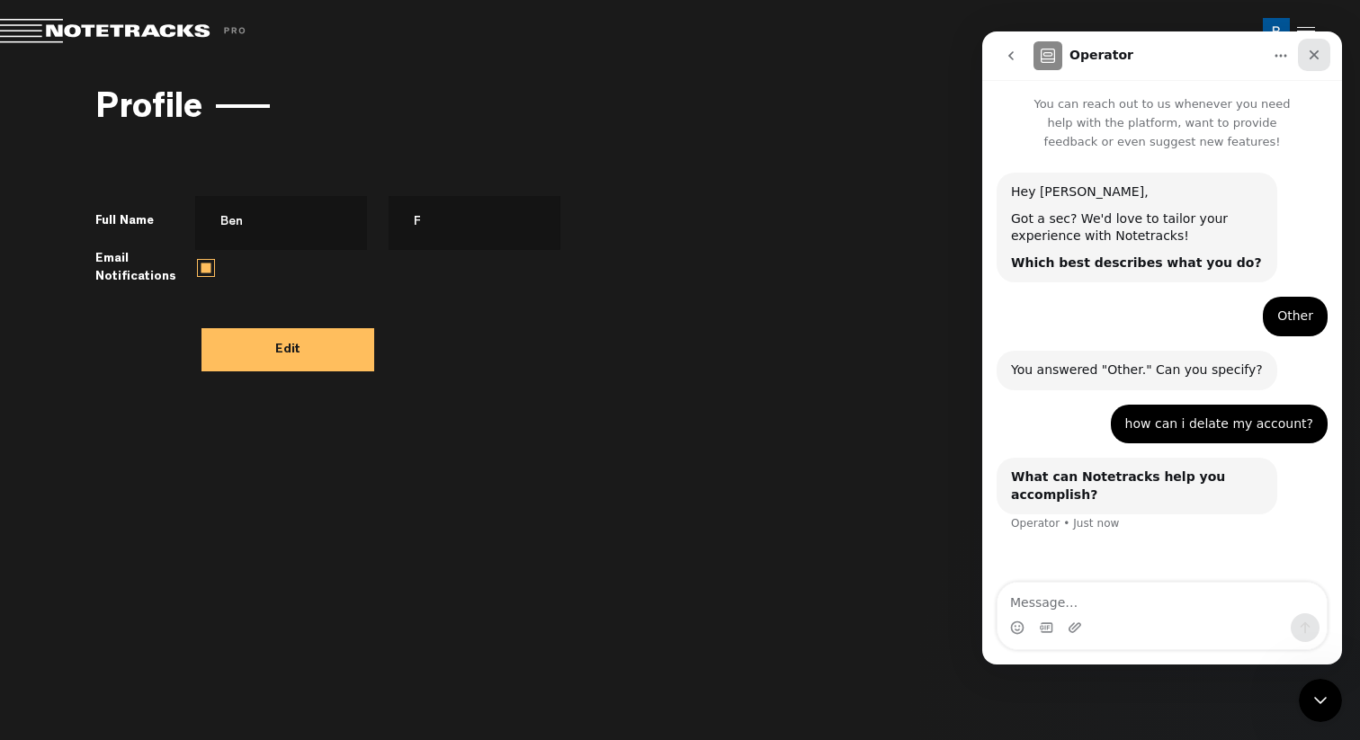
click at [1322, 53] on div "Close" at bounding box center [1314, 55] width 32 height 32
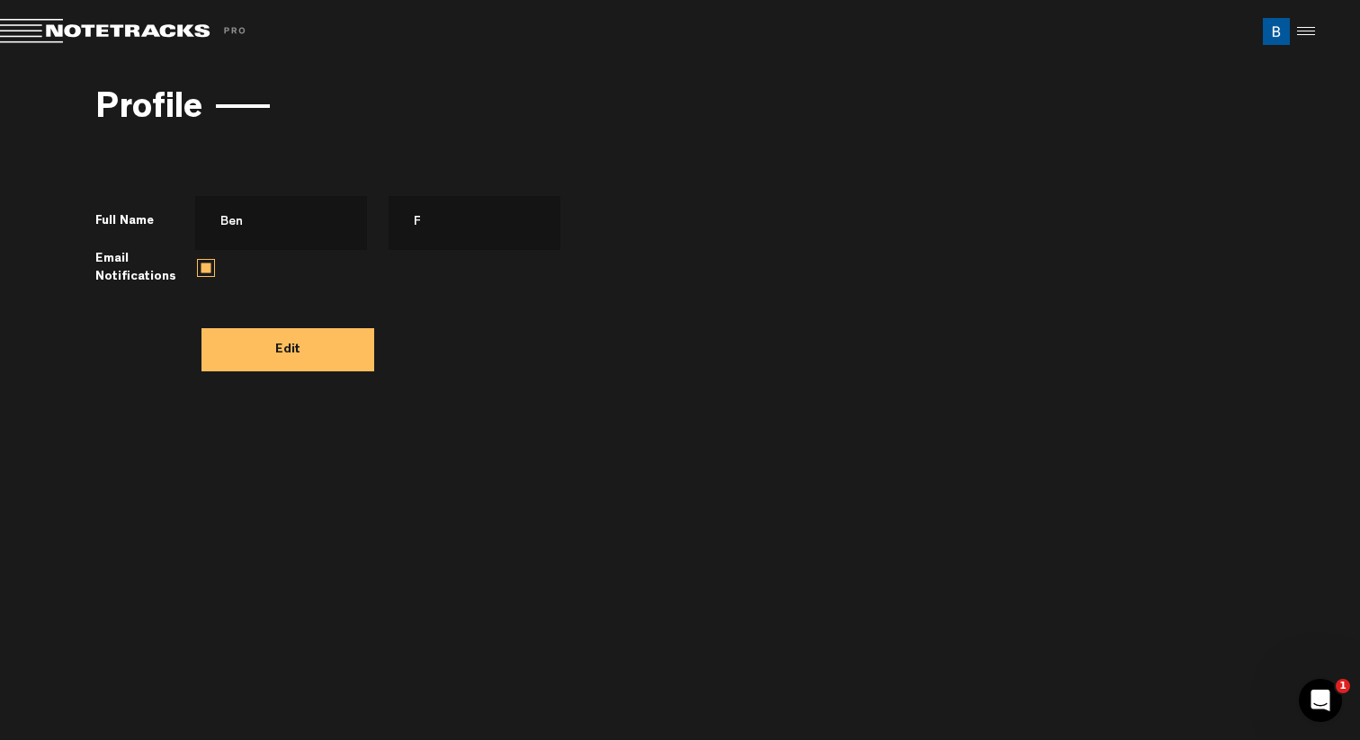
click at [1296, 31] on div at bounding box center [1303, 31] width 27 height 27
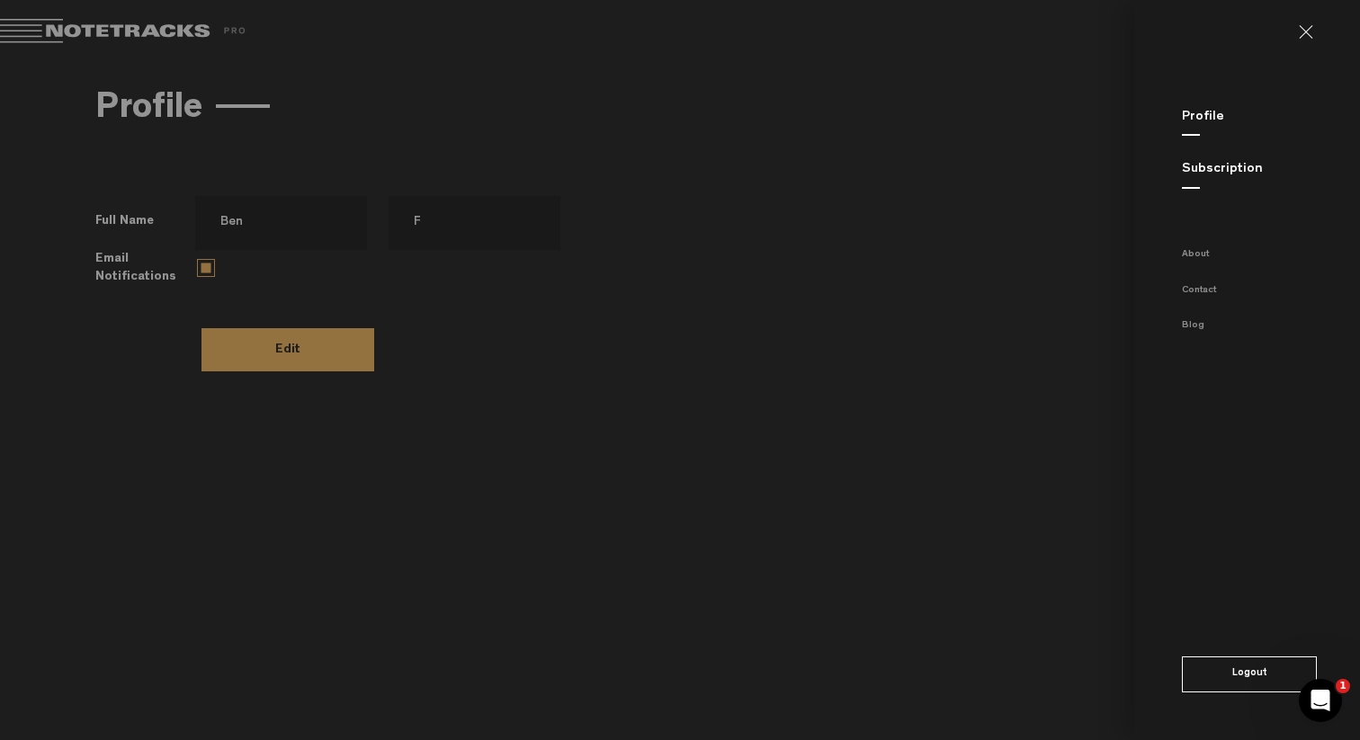
click at [1311, 25] on link at bounding box center [1313, 32] width 29 height 14
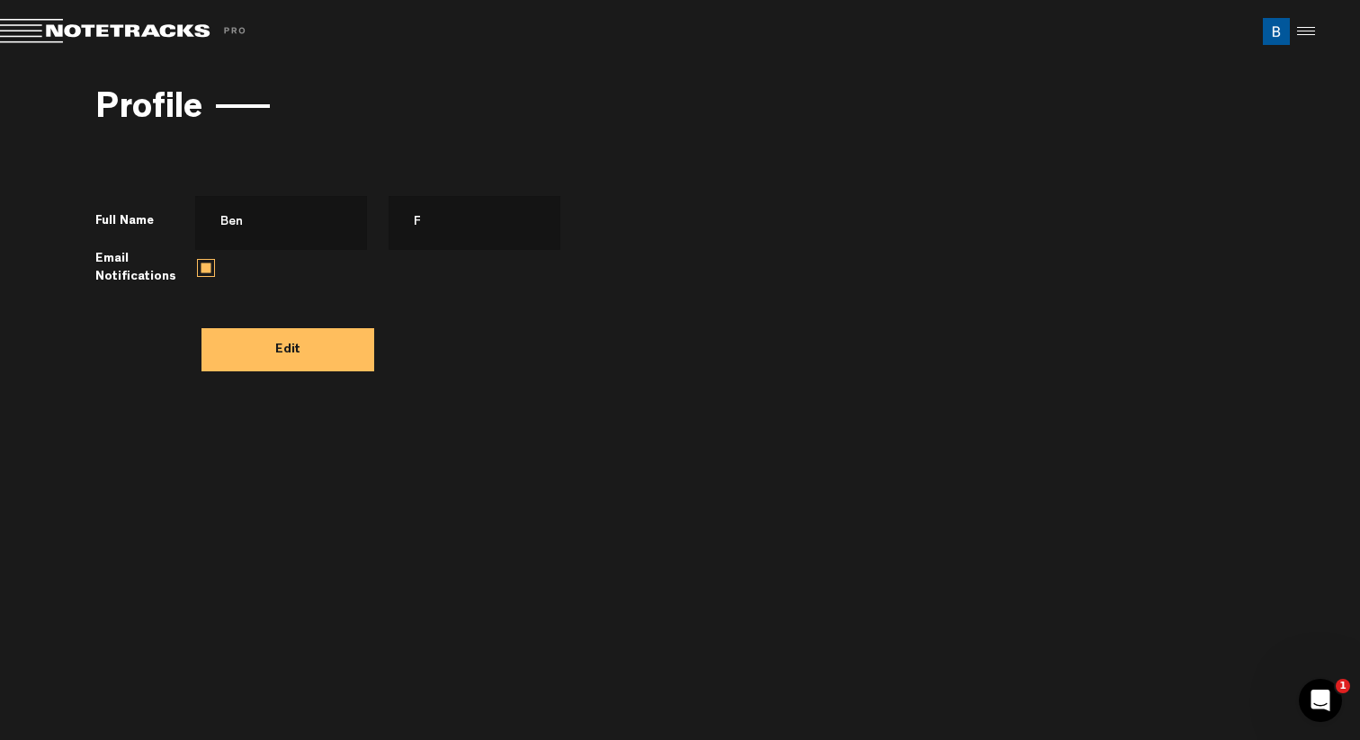
click at [1273, 30] on img at bounding box center [1276, 31] width 27 height 27
click at [1282, 36] on img at bounding box center [1276, 31] width 27 height 27
click at [123, 31] on span "Return to Project List" at bounding box center [126, 31] width 252 height 25
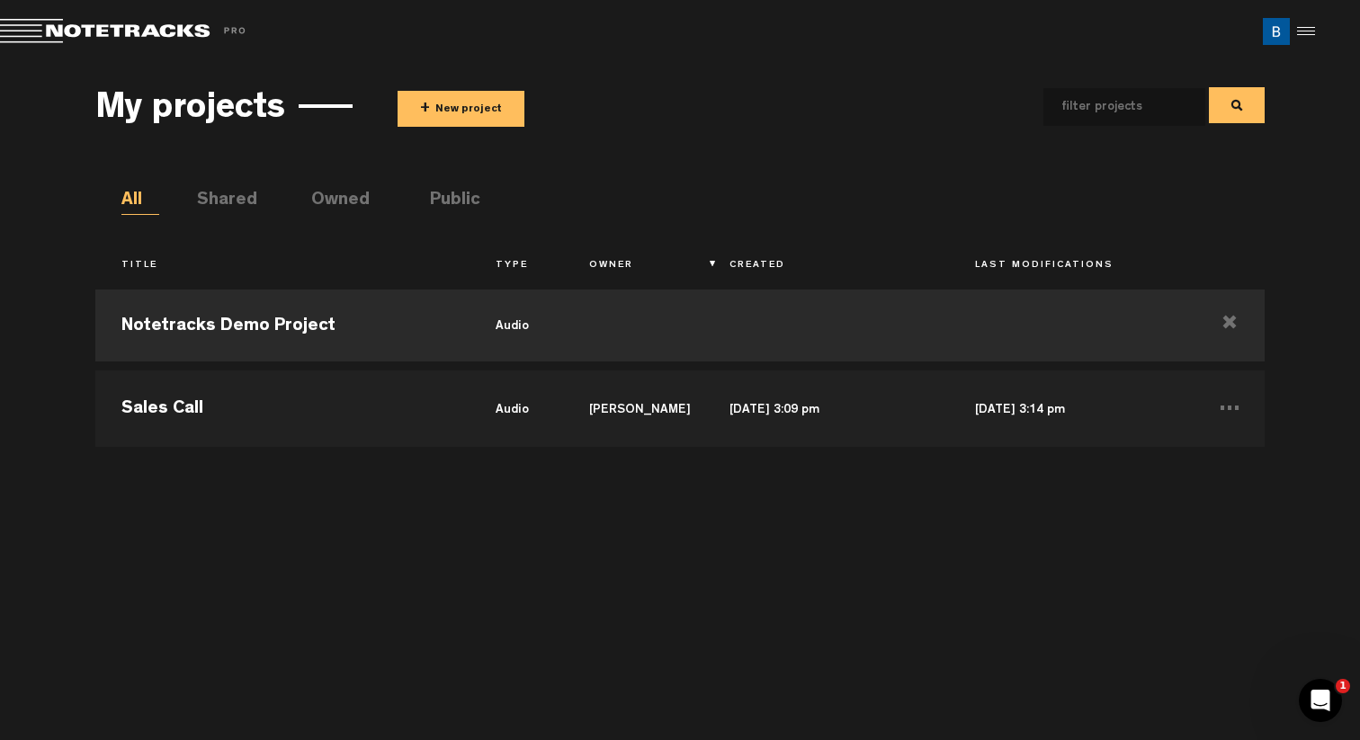
click at [1299, 27] on div at bounding box center [1303, 31] width 27 height 27
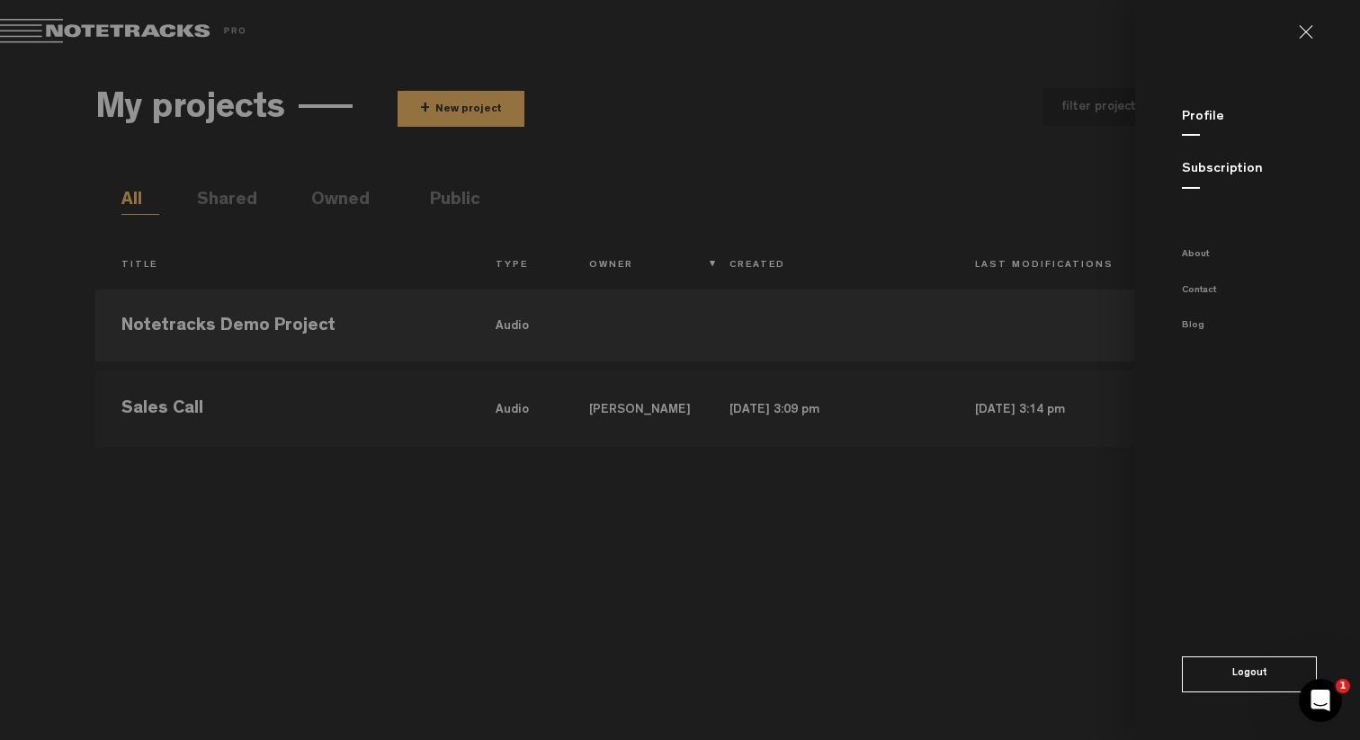
click at [1216, 668] on button "Logout" at bounding box center [1249, 675] width 135 height 36
